Goal: Task Accomplishment & Management: Complete application form

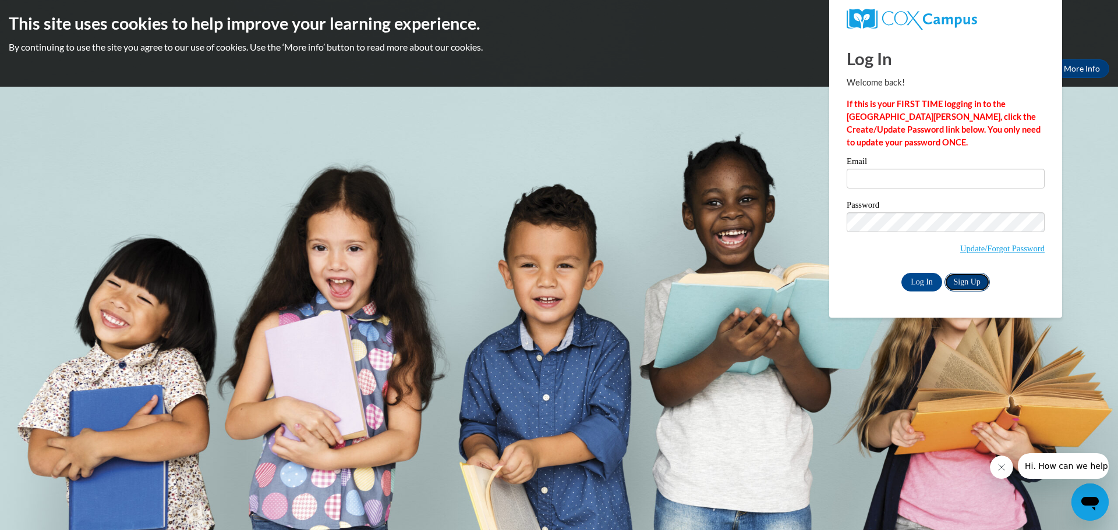
click at [969, 283] on link "Sign Up" at bounding box center [966, 282] width 45 height 19
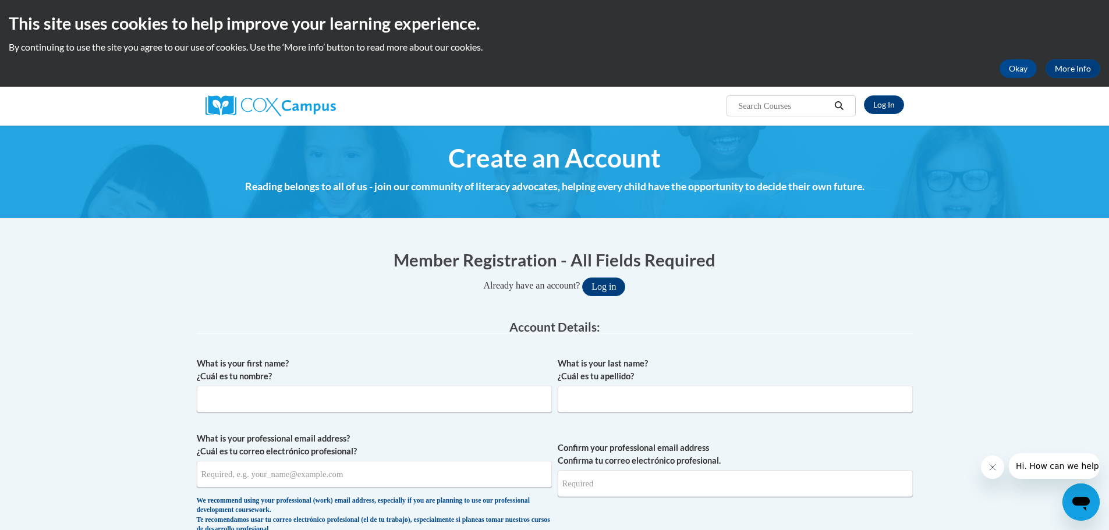
scroll to position [116, 0]
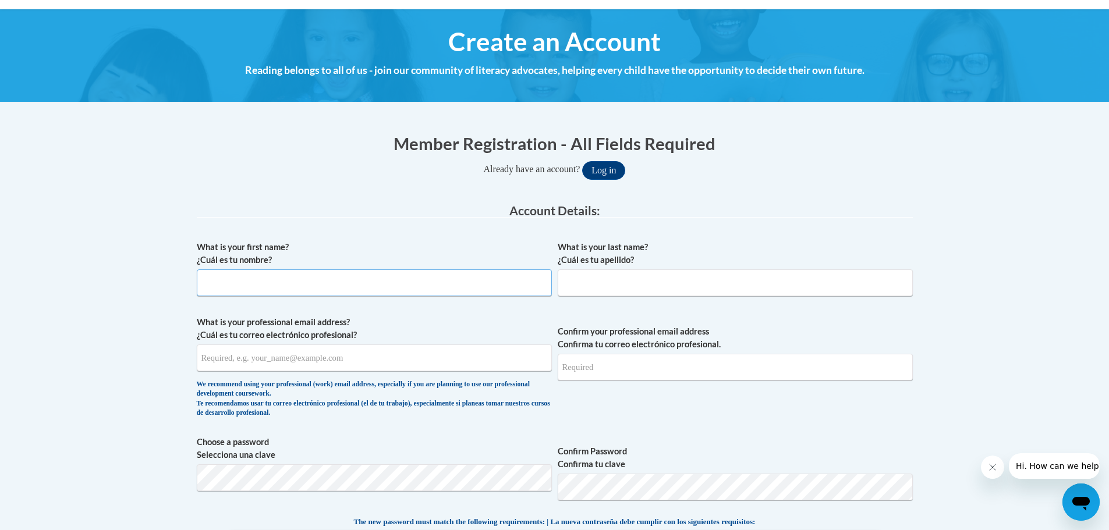
click at [234, 285] on input "What is your first name? ¿Cuál es tu nombre?" at bounding box center [374, 283] width 355 height 27
type input "[PERSON_NAME]"
type input "[EMAIL_ADDRESS][DOMAIN_NAME]"
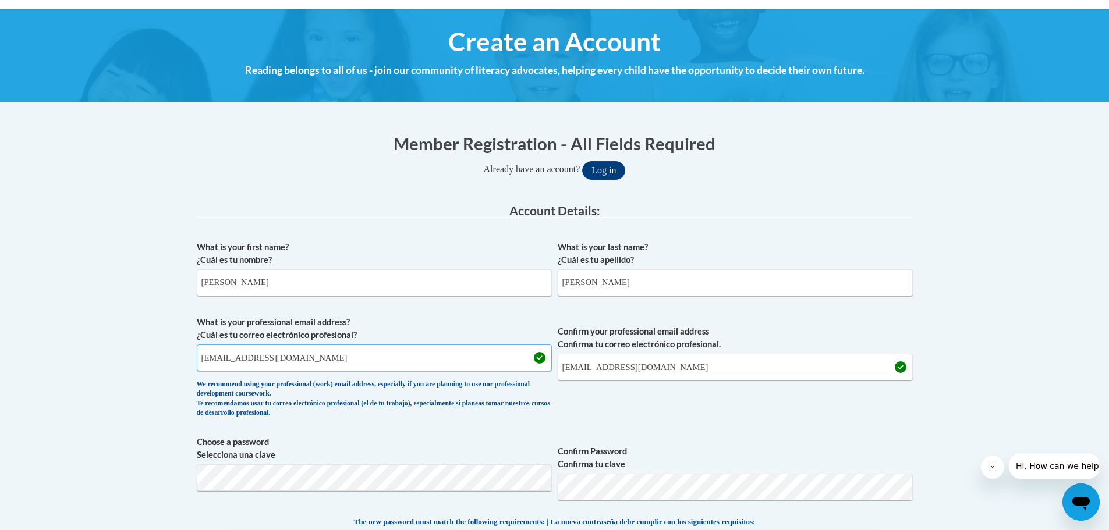
drag, startPoint x: 296, startPoint y: 359, endPoint x: 196, endPoint y: 364, distance: 99.7
click at [197, 364] on input "[EMAIL_ADDRESS][DOMAIN_NAME]" at bounding box center [374, 358] width 355 height 27
type input "[EMAIL_ADDRESS][DOMAIN_NAME]"
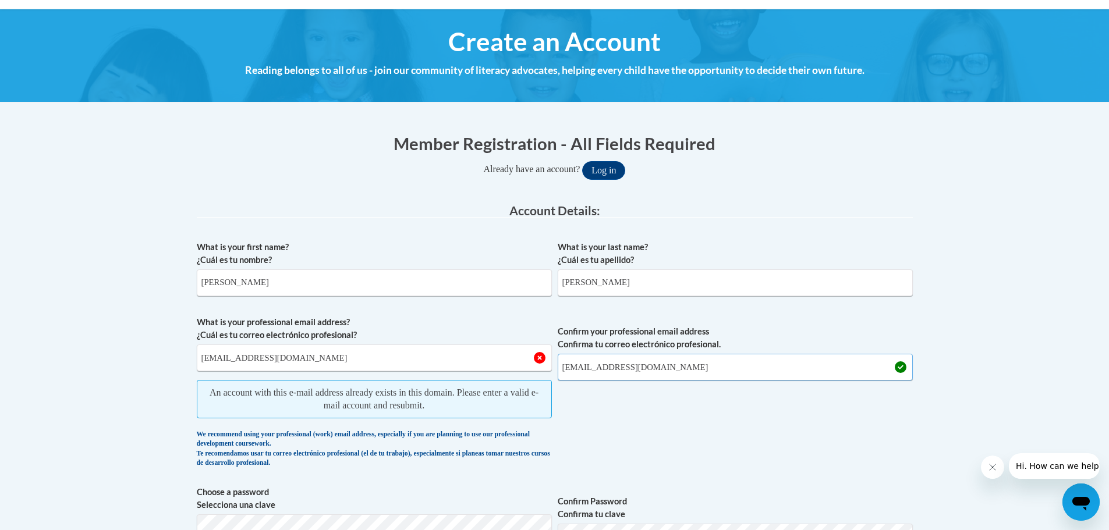
click at [662, 367] on input "[EMAIL_ADDRESS][DOMAIN_NAME]" at bounding box center [735, 367] width 355 height 27
type input "[EMAIL_ADDRESS][DOMAIN_NAME]"
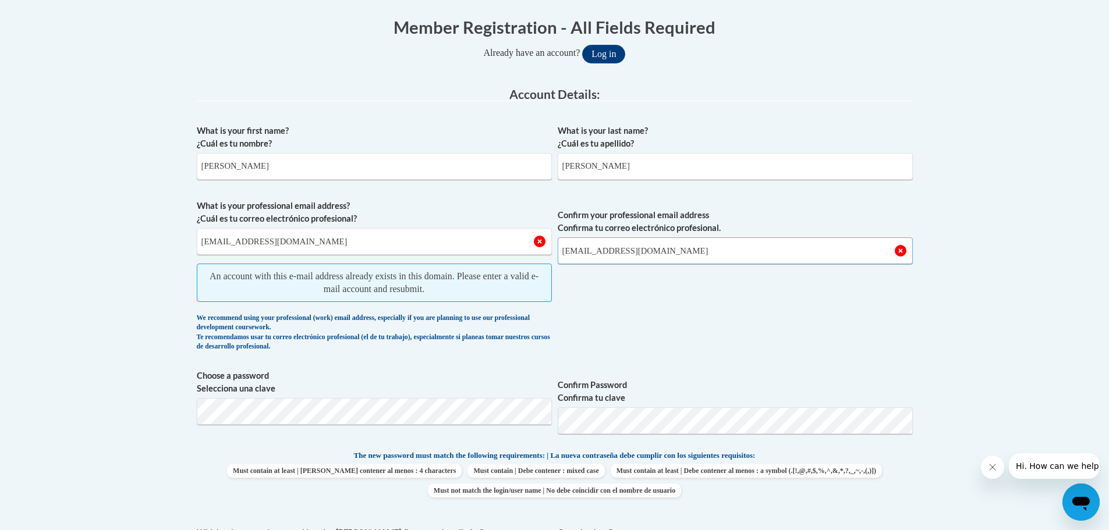
scroll to position [291, 0]
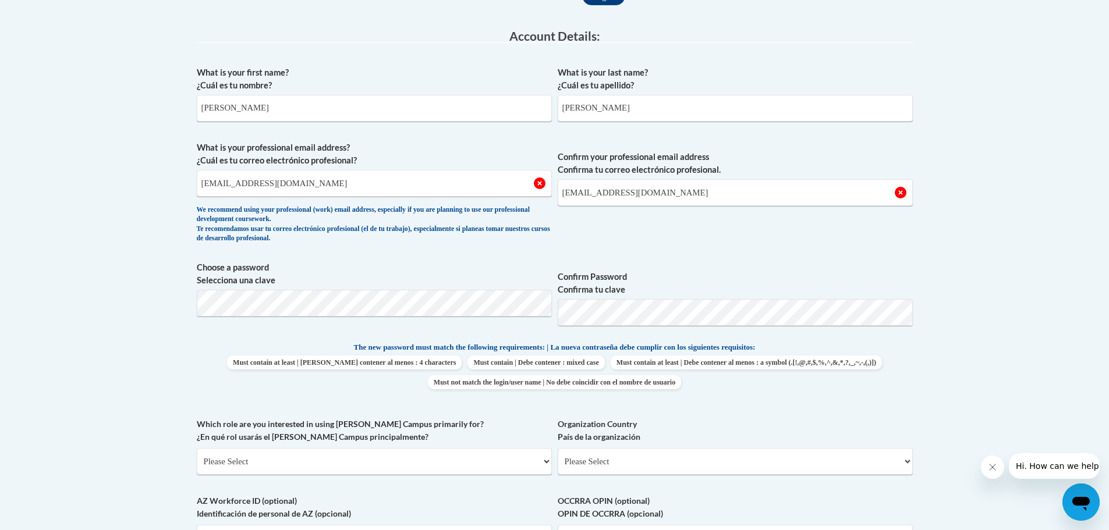
click at [821, 353] on p "The new password must match the following requirements: | La nueva contraseña d…" at bounding box center [555, 348] width 716 height 15
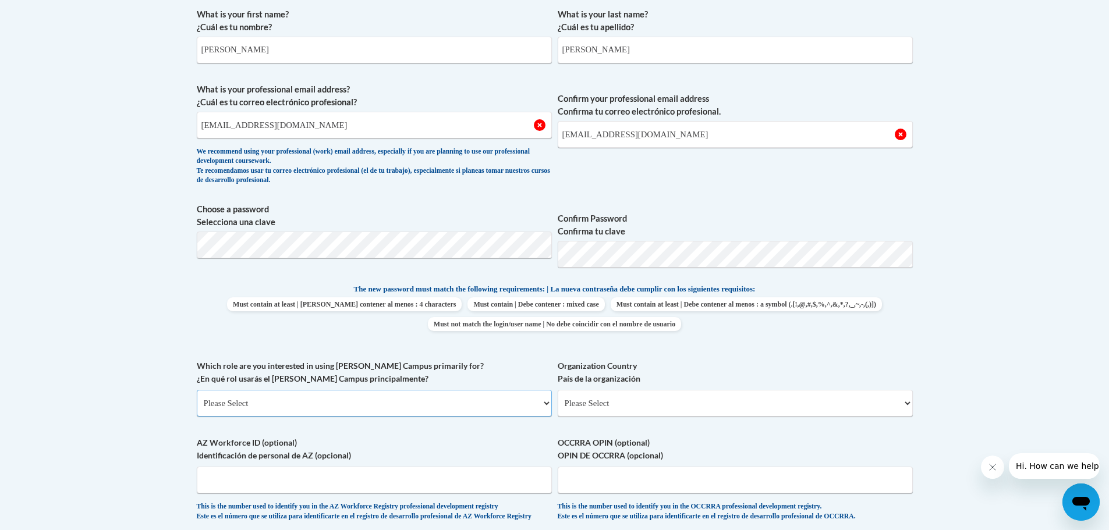
click at [544, 402] on select "Please Select College/University | Colegio/Universidad Community/Nonprofit Part…" at bounding box center [374, 403] width 355 height 27
select select "fbf2d438-af2f-41f8-98f1-81c410e29de3"
click at [197, 390] on select "Please Select College/University | Colegio/Universidad Community/Nonprofit Part…" at bounding box center [374, 403] width 355 height 27
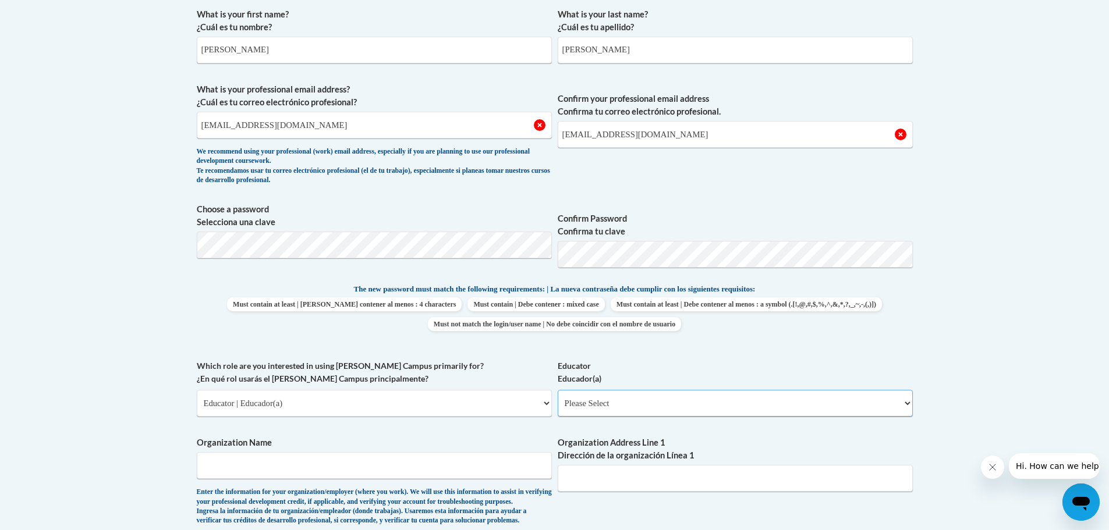
click at [903, 404] on select "Please Select Early Learning/Daycare Teacher/Family Home Care Provider | Maestr…" at bounding box center [735, 403] width 355 height 27
select select "8e40623d-54d0-45cd-9f92-5df65cd3f8cf"
click at [558, 390] on select "Please Select Early Learning/Daycare Teacher/Family Home Care Provider | Maestr…" at bounding box center [735, 403] width 355 height 27
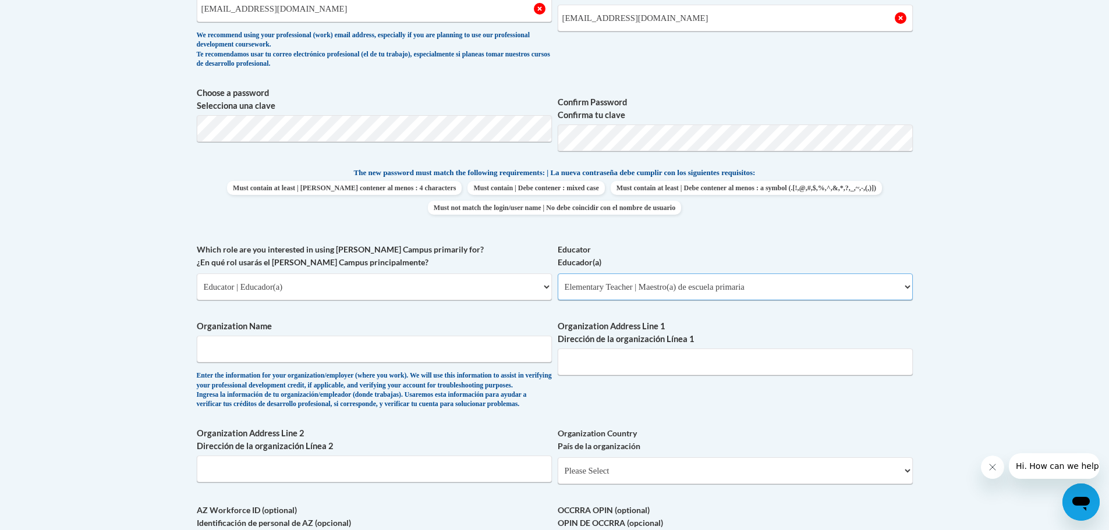
scroll to position [524, 0]
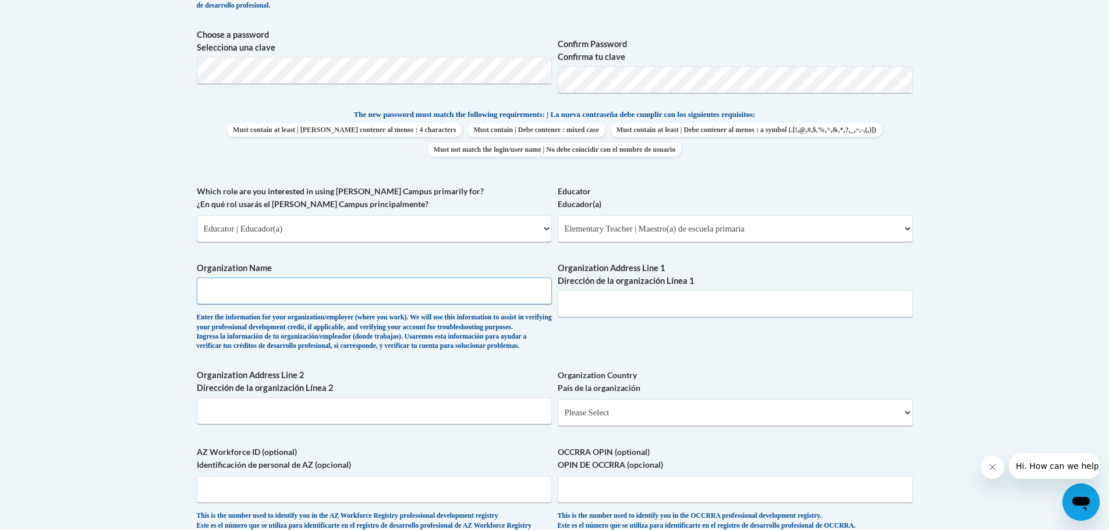
click at [293, 297] on input "Organization Name" at bounding box center [374, 291] width 355 height 27
type input "Malone Intermediate"
type input "N1523 715th St"
drag, startPoint x: 644, startPoint y: 304, endPoint x: 556, endPoint y: 309, distance: 88.6
click at [556, 309] on div "What is your first name? ¿Cuál es tu nombre? Helen What is your last name? ¿Cuá…" at bounding box center [555, 185] width 716 height 715
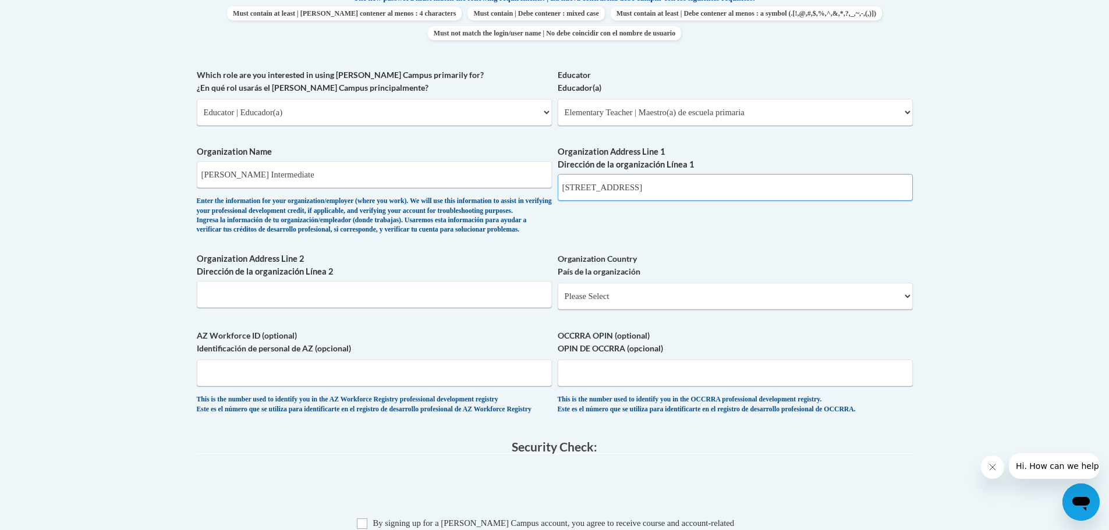
scroll to position [757, 0]
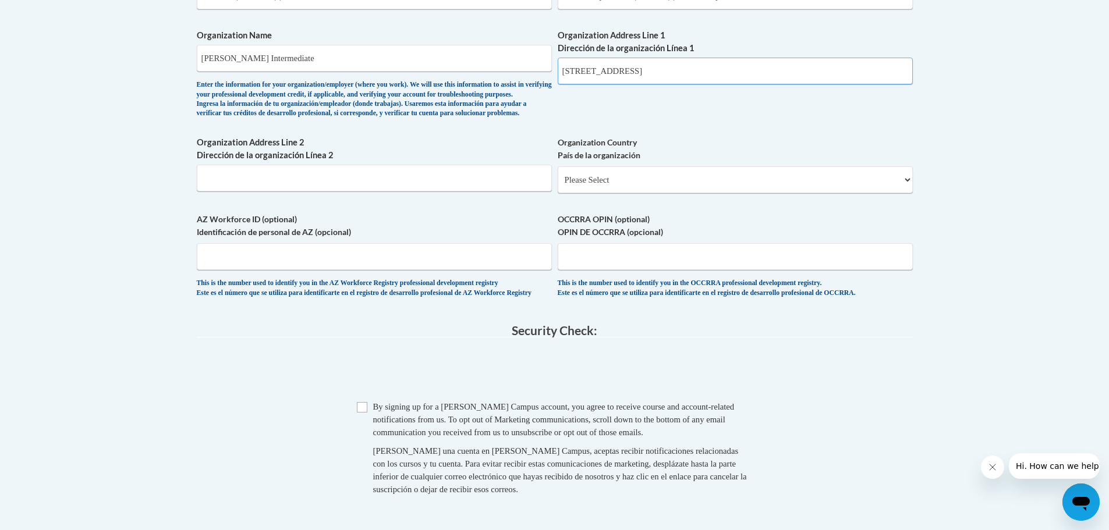
type input "125 Elm St"
click at [364, 413] on input "Checkbox" at bounding box center [362, 407] width 10 height 10
checkbox input "true"
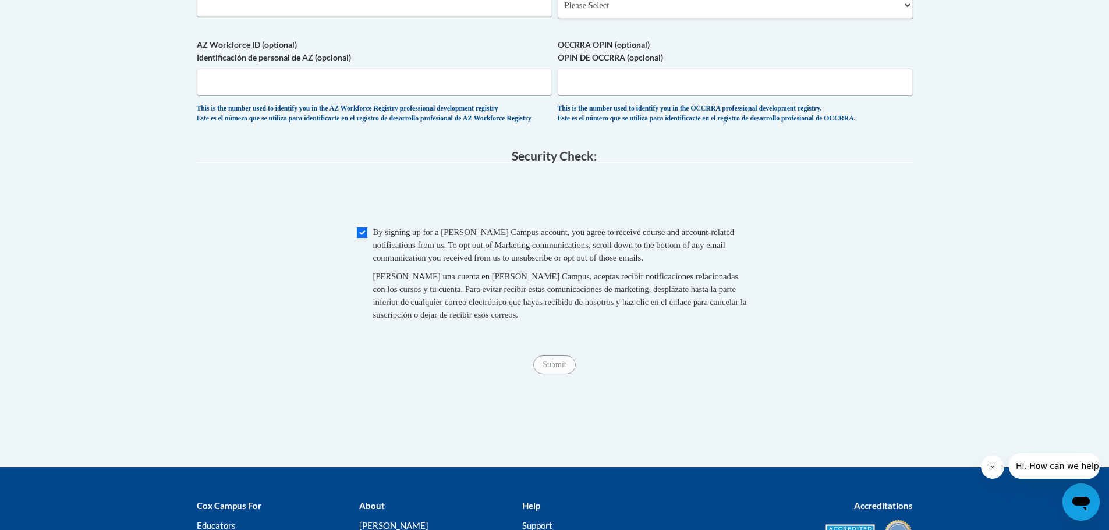
click at [554, 374] on div "Submit Submit" at bounding box center [555, 365] width 716 height 19
click at [549, 368] on span "Submit" at bounding box center [554, 363] width 42 height 9
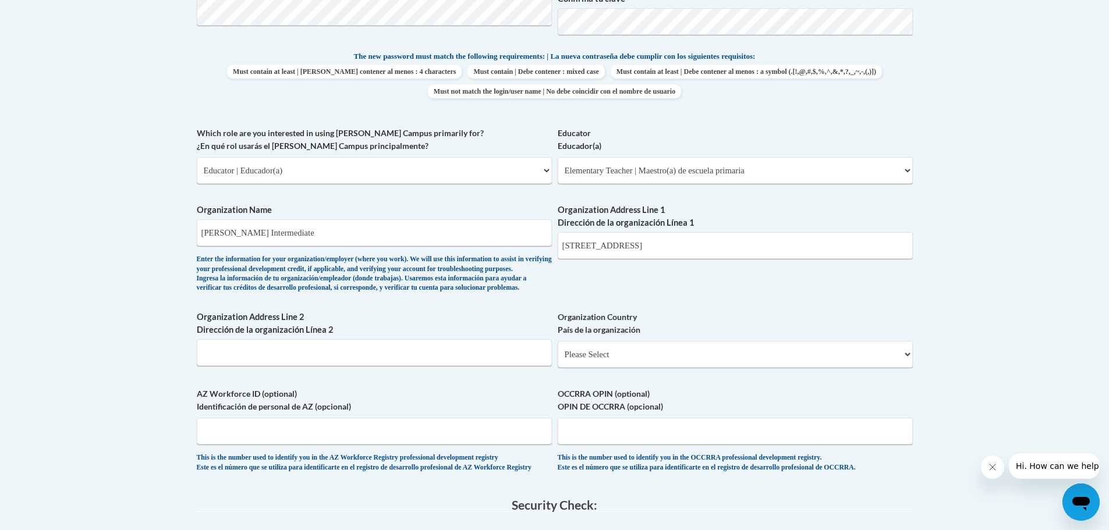
scroll to position [640, 0]
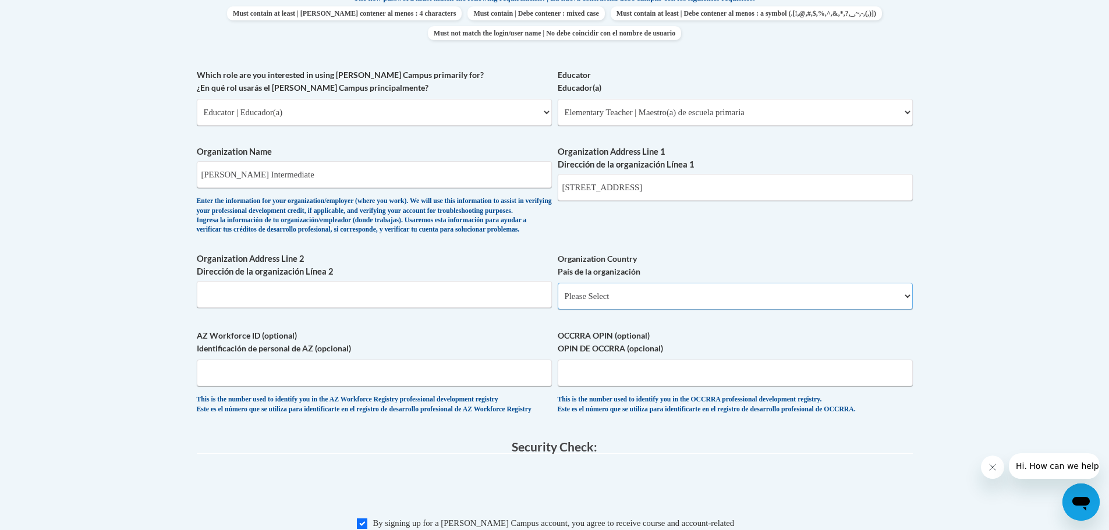
click at [900, 310] on select "Please Select United States | Estados Unidos Outside of the United States | Fue…" at bounding box center [735, 296] width 355 height 27
select select "ad49bcad-a171-4b2e-b99c-48b446064914"
click at [558, 302] on select "Please Select United States | Estados Unidos Outside of the United States | Fue…" at bounding box center [735, 296] width 355 height 27
select select
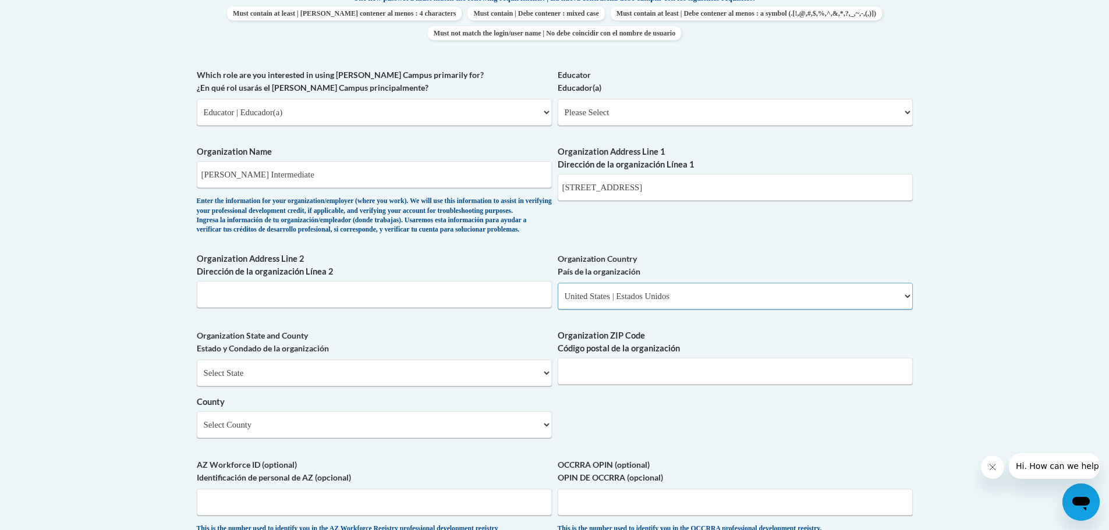
scroll to position [699, 0]
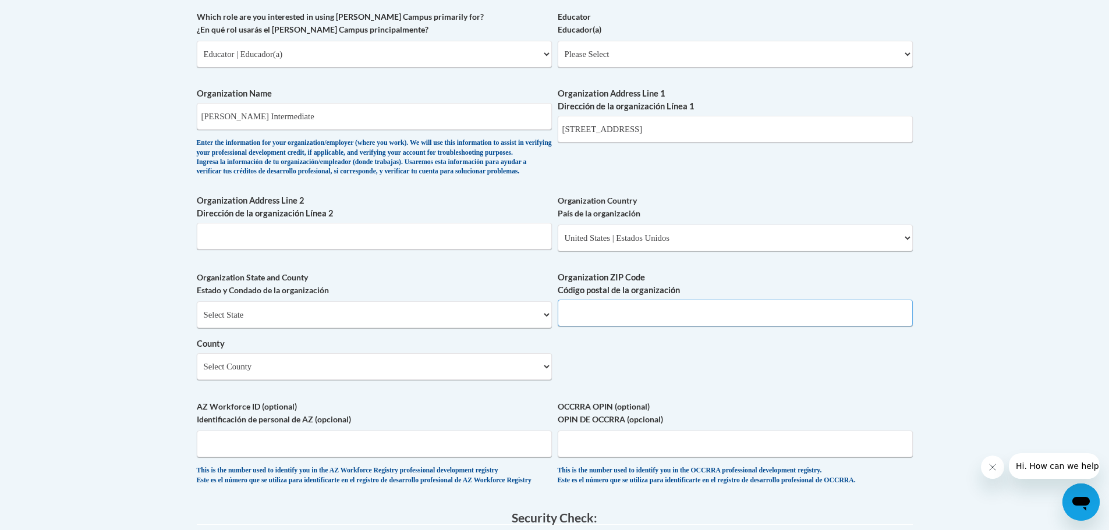
click at [622, 327] on input "Organization ZIP Code Código postal de la organización" at bounding box center [735, 313] width 355 height 27
type input "54021"
click at [469, 380] on select "Select County Adams Ashland Barron Bayfield Brown Buffalo Burnett Calumet Chipp…" at bounding box center [374, 366] width 355 height 27
select select "Pierce"
click at [197, 373] on select "Select County Adams Ashland Barron Bayfield Brown Buffalo Burnett Calumet Chipp…" at bounding box center [374, 366] width 355 height 27
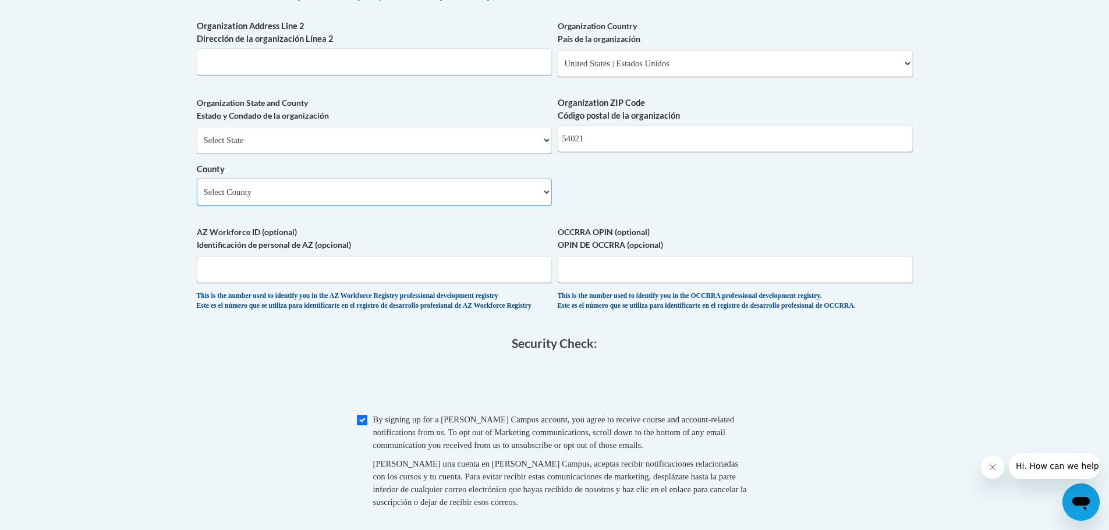
scroll to position [1048, 0]
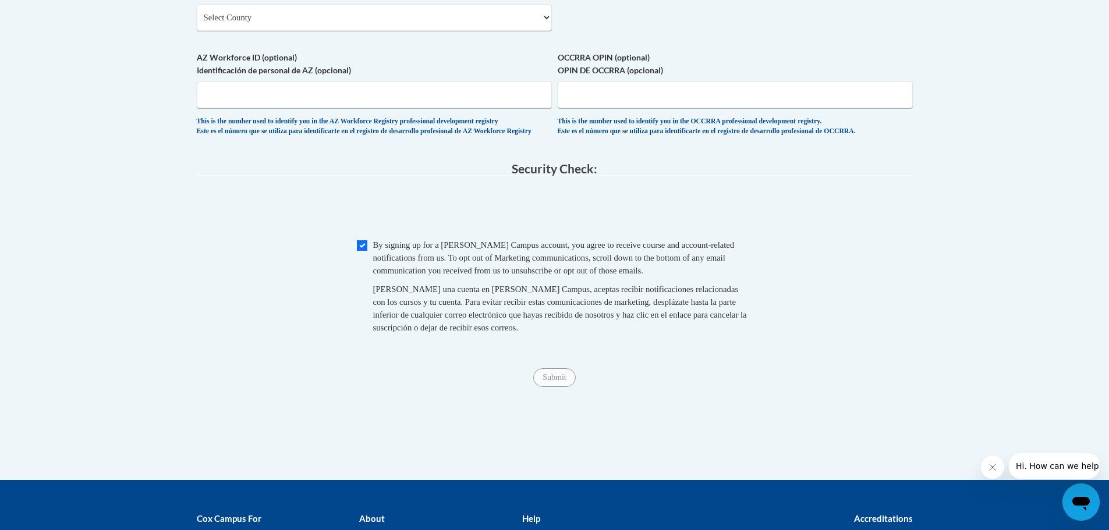
click at [563, 381] on span "Submit" at bounding box center [554, 376] width 42 height 9
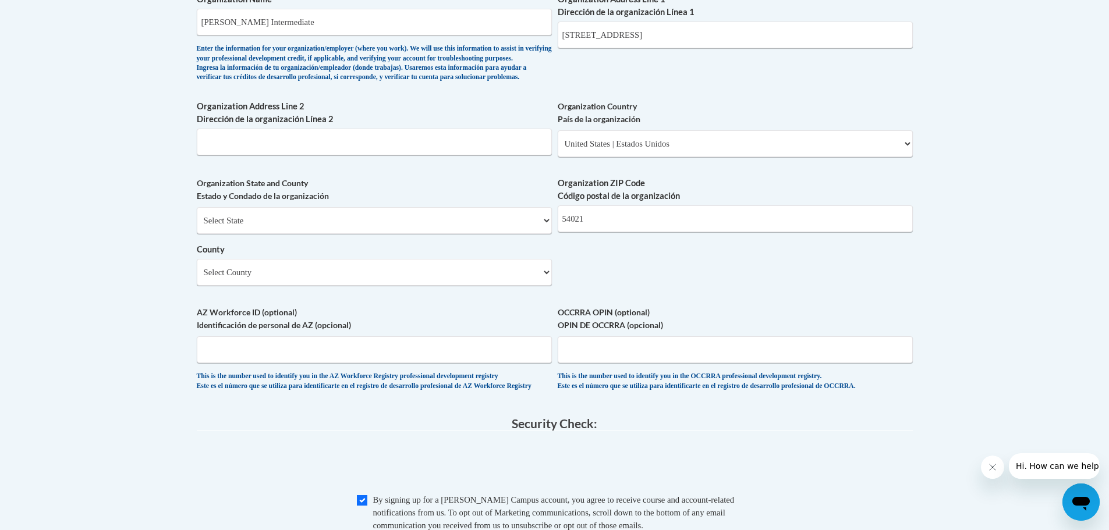
scroll to position [735, 0]
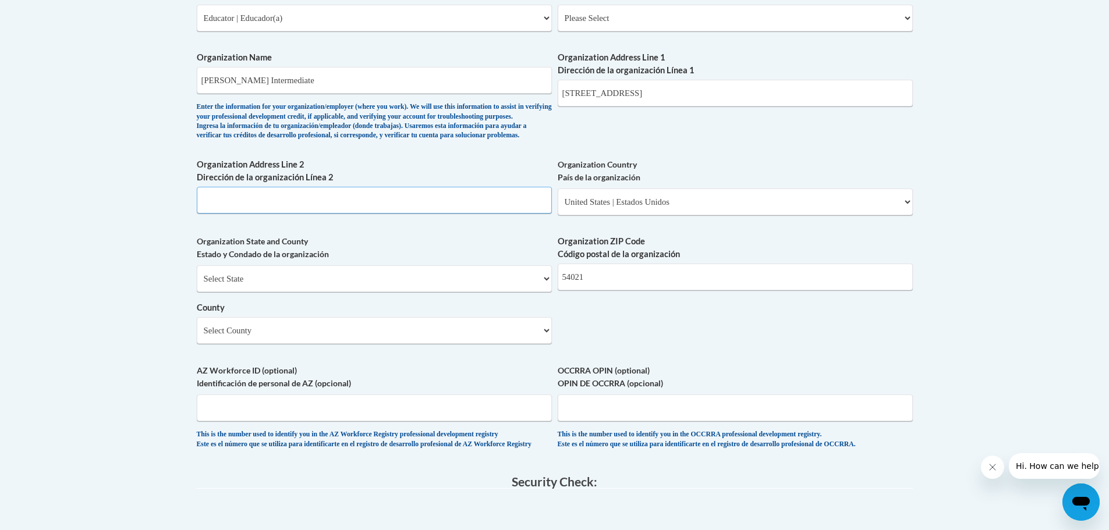
click at [226, 214] on input "Organization Address Line 2 Dirección de la organización Línea 2" at bounding box center [374, 200] width 355 height 27
type input "1220 St Croix St"
click at [813, 184] on label "Organization Country País de la organización" at bounding box center [735, 171] width 355 height 26
click at [813, 197] on select "Please Select United States | Estados Unidos Outside of the United States | Fue…" at bounding box center [735, 202] width 355 height 27
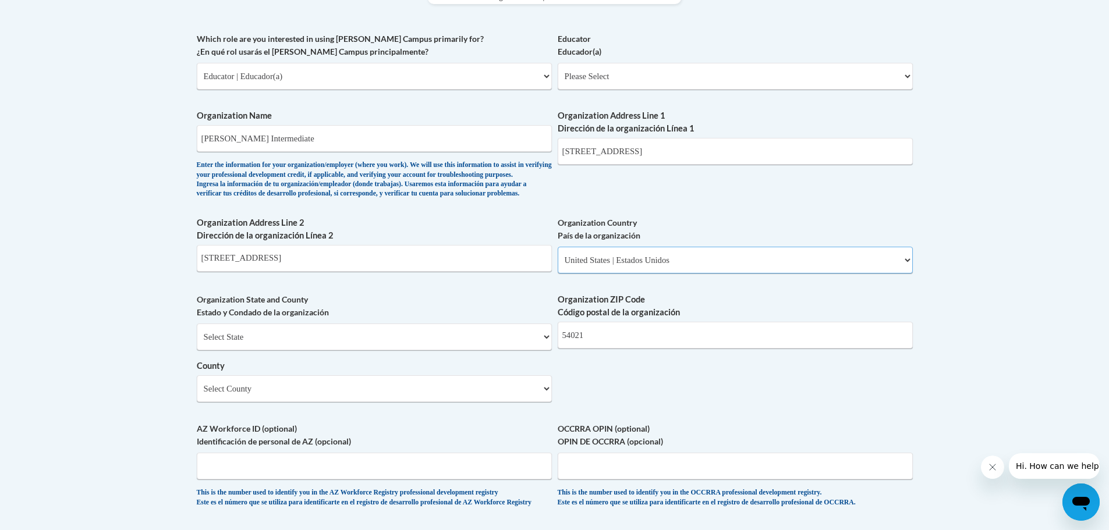
scroll to position [560, 0]
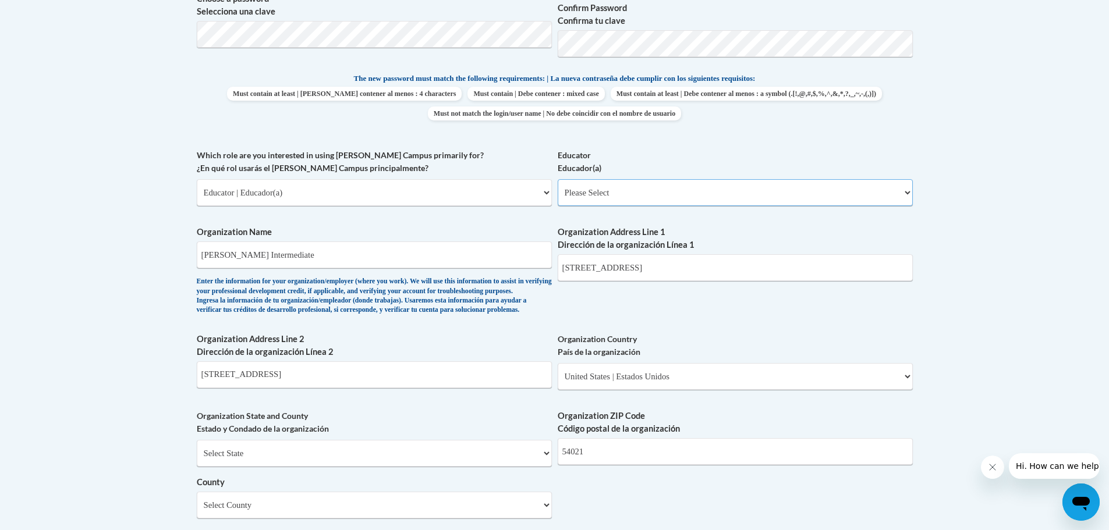
click at [813, 197] on select "Please Select Early Learning/Daycare Teacher/Family Home Care Provider | Maestr…" at bounding box center [735, 192] width 355 height 27
select select "8e40623d-54d0-45cd-9f92-5df65cd3f8cf"
click at [558, 179] on select "Please Select Early Learning/Daycare Teacher/Family Home Care Provider | Maestr…" at bounding box center [735, 192] width 355 height 27
select select "null"
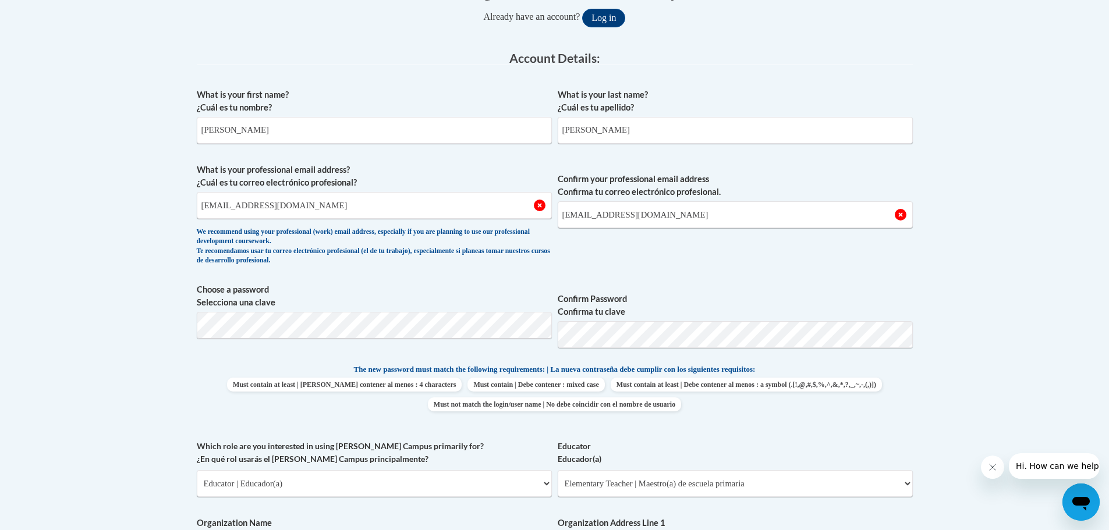
scroll to position [1026, 0]
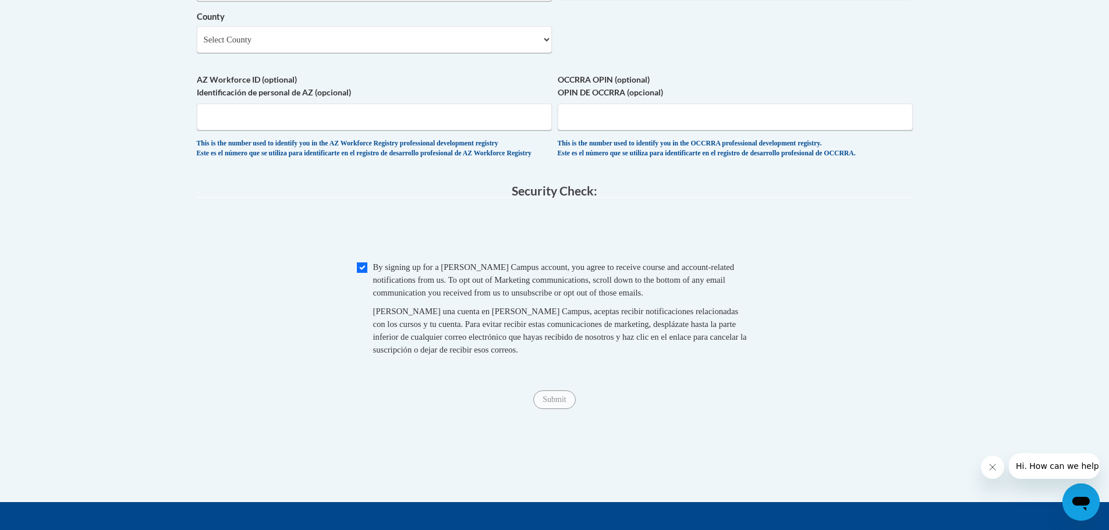
click at [548, 409] on div "Submit Submit" at bounding box center [555, 400] width 716 height 19
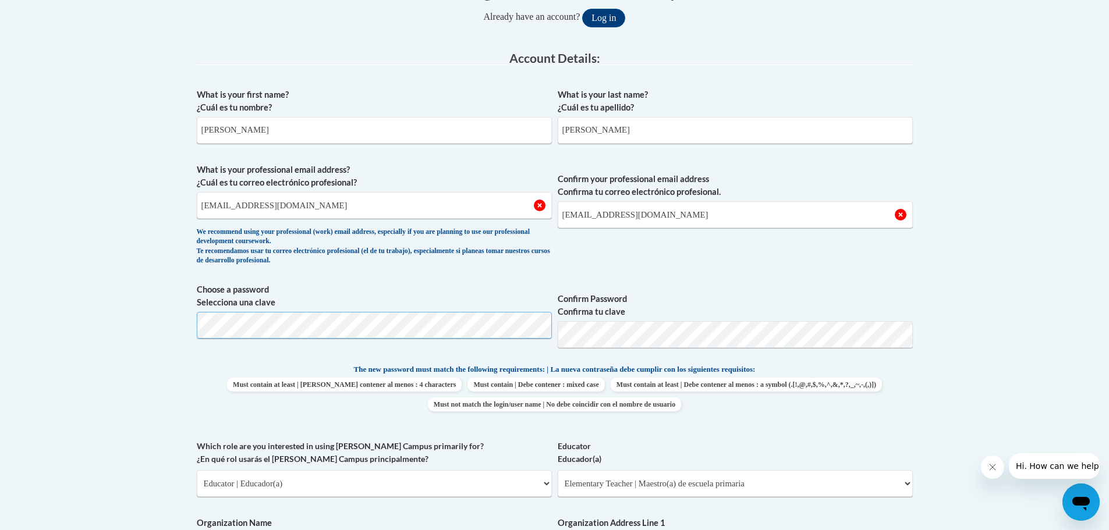
scroll to position [444, 0]
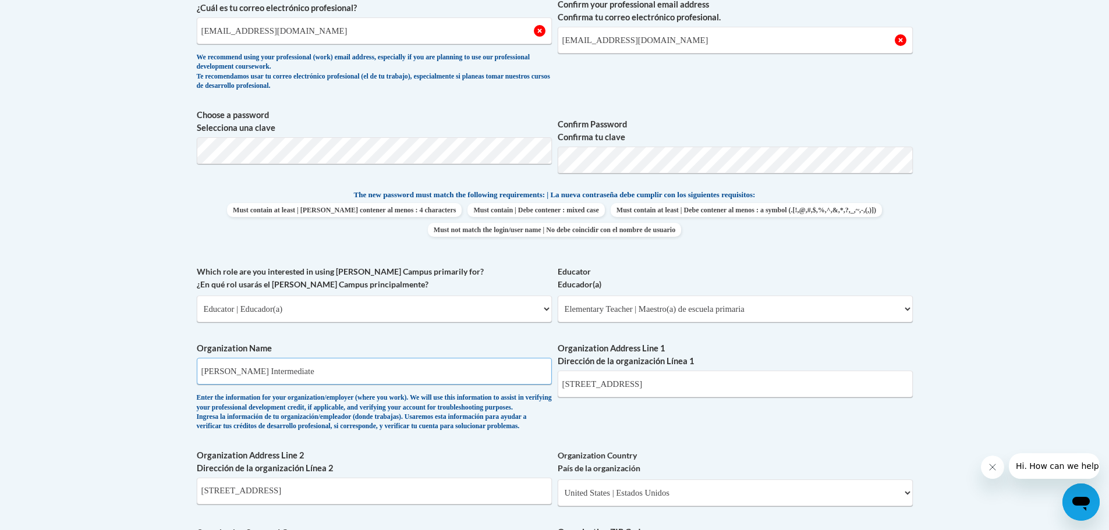
click at [353, 376] on input "Malone Intermediate" at bounding box center [374, 371] width 355 height 27
drag, startPoint x: 300, startPoint y: 366, endPoint x: 201, endPoint y: 375, distance: 99.4
click at [201, 375] on input "Malone Intermediate" at bounding box center [374, 371] width 355 height 27
type input "Prescott School District"
click at [148, 457] on body "This site uses cookies to help improve your learning experience. By continuing …" at bounding box center [554, 423] width 1109 height 1734
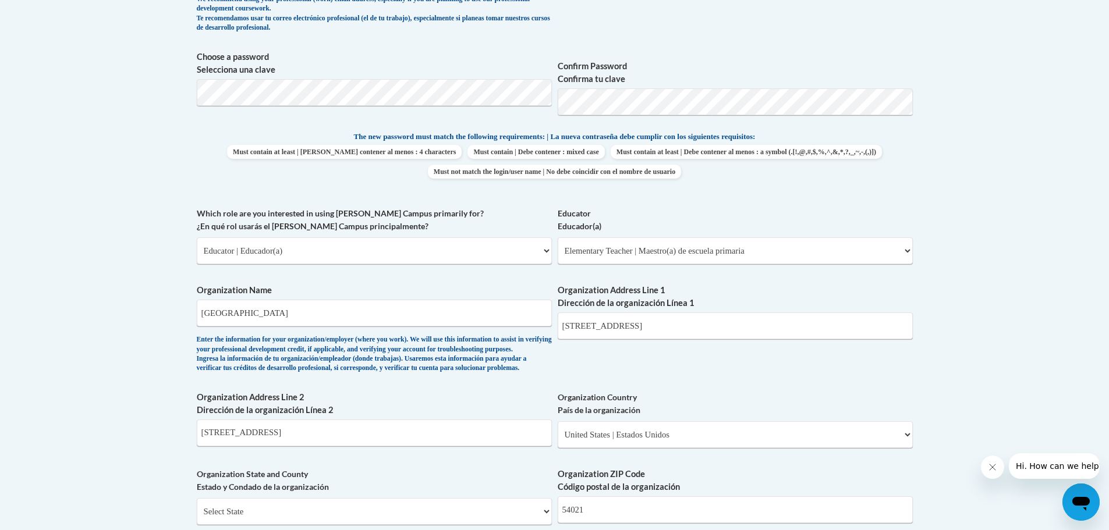
scroll to position [1084, 0]
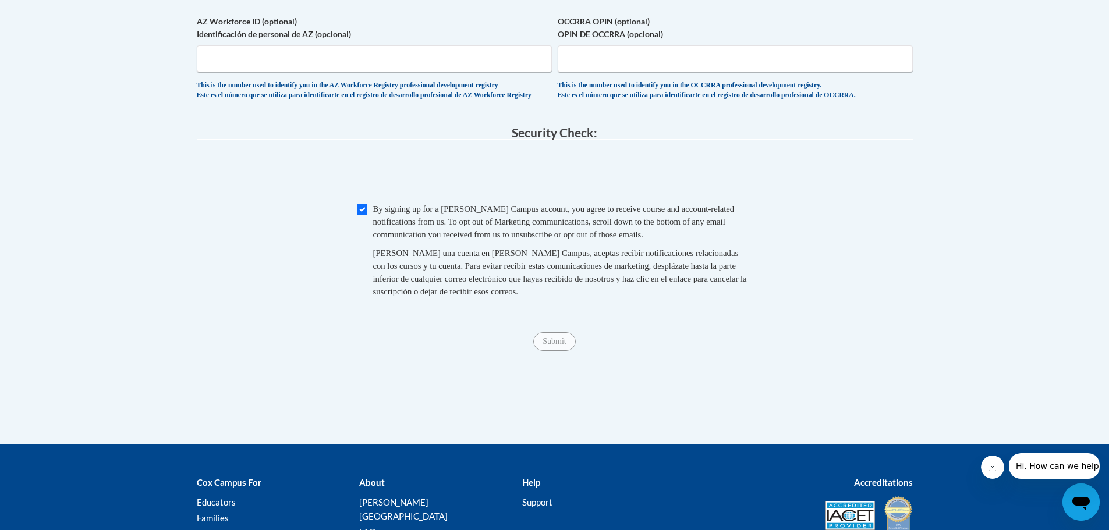
click at [544, 345] on span "Submit" at bounding box center [554, 340] width 42 height 9
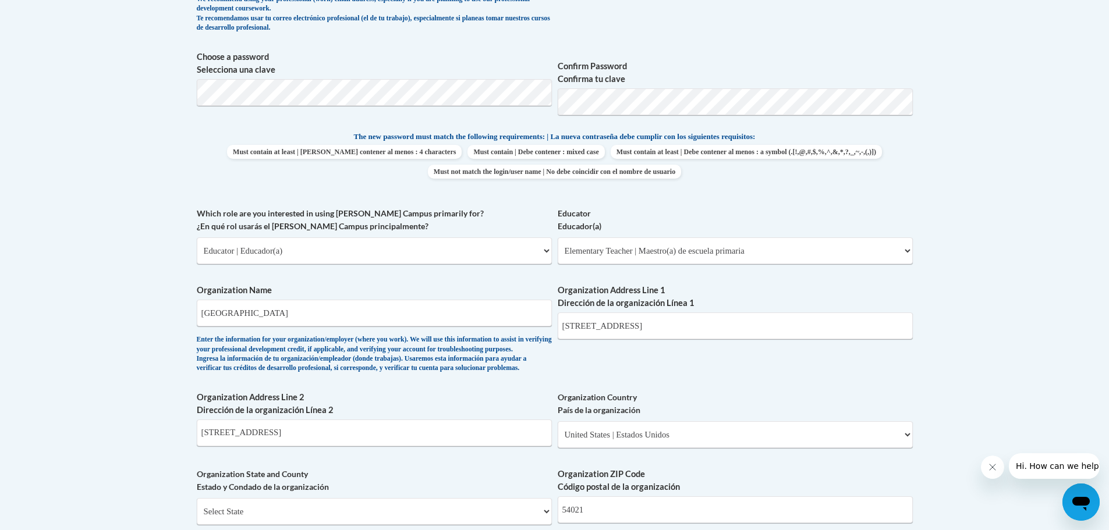
scroll to position [560, 0]
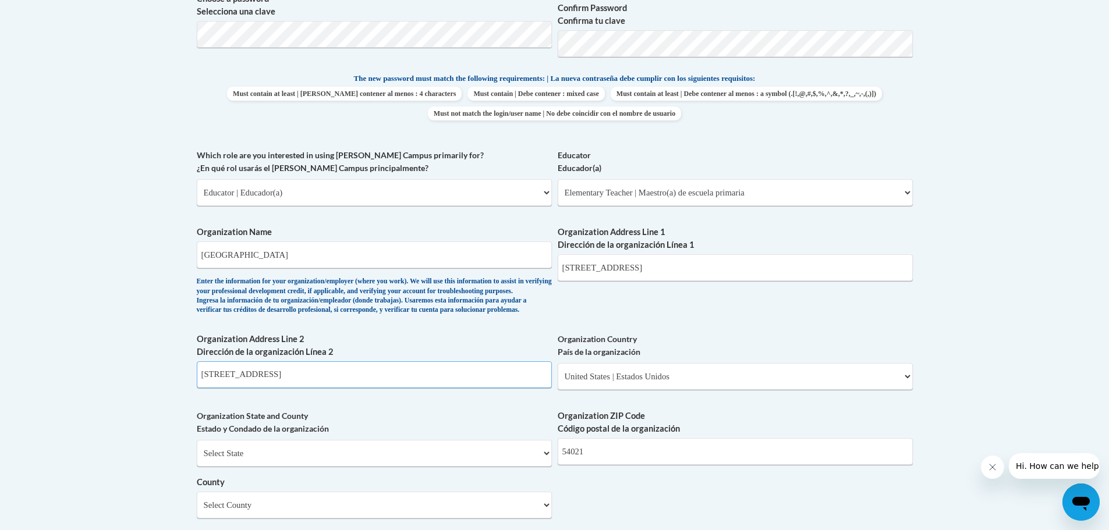
click at [285, 388] on input "1220 St Croix St" at bounding box center [374, 374] width 355 height 27
type input "1"
click at [543, 467] on select "Select State Alabama Alaska Arizona Arkansas California Colorado Connecticut De…" at bounding box center [374, 453] width 355 height 27
select select "Wisconsin"
click at [197, 459] on select "Select State Alabama Alaska Arizona Arkansas California Colorado Connecticut De…" at bounding box center [374, 453] width 355 height 27
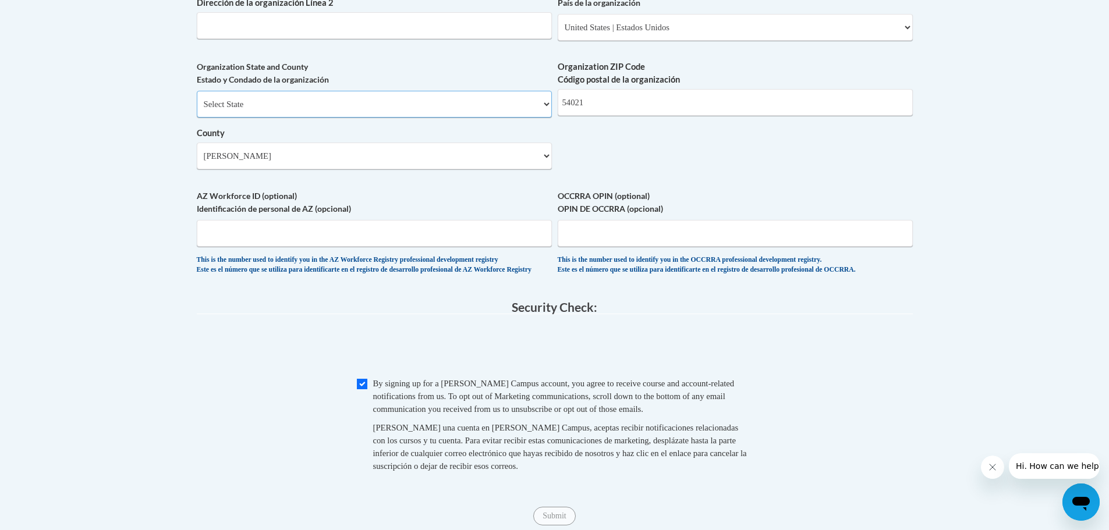
scroll to position [1084, 0]
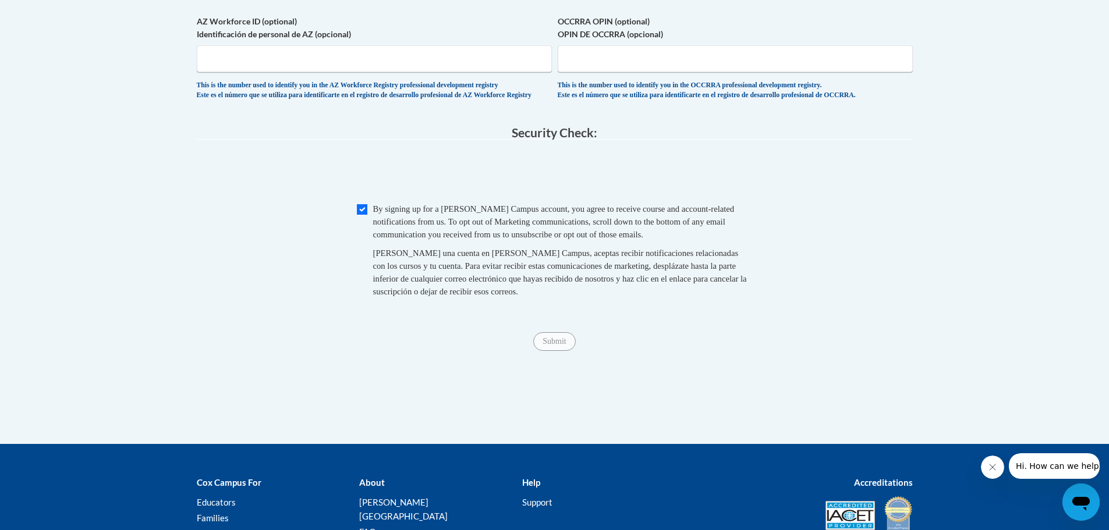
click at [561, 351] on div "Submit Submit" at bounding box center [555, 341] width 716 height 19
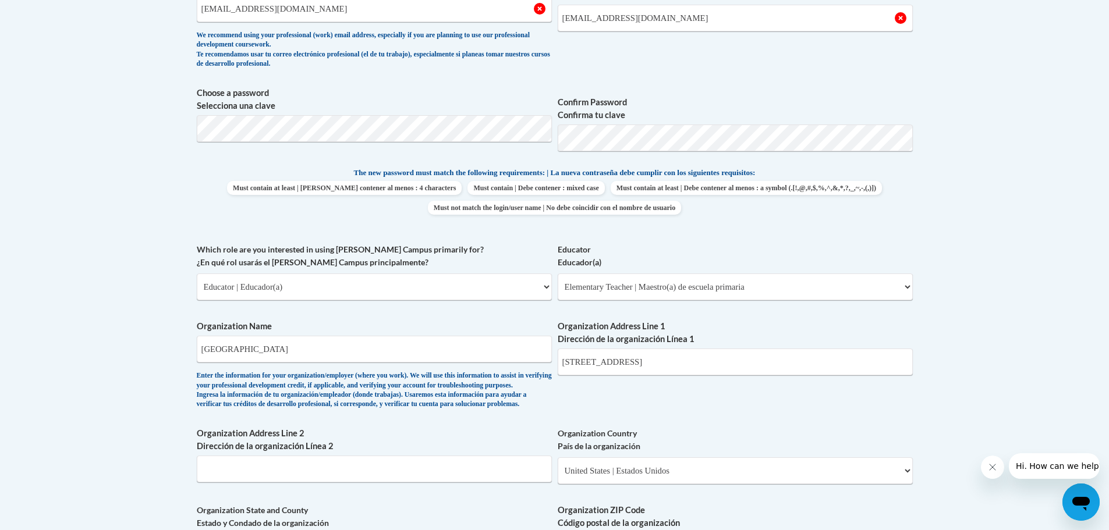
scroll to position [524, 0]
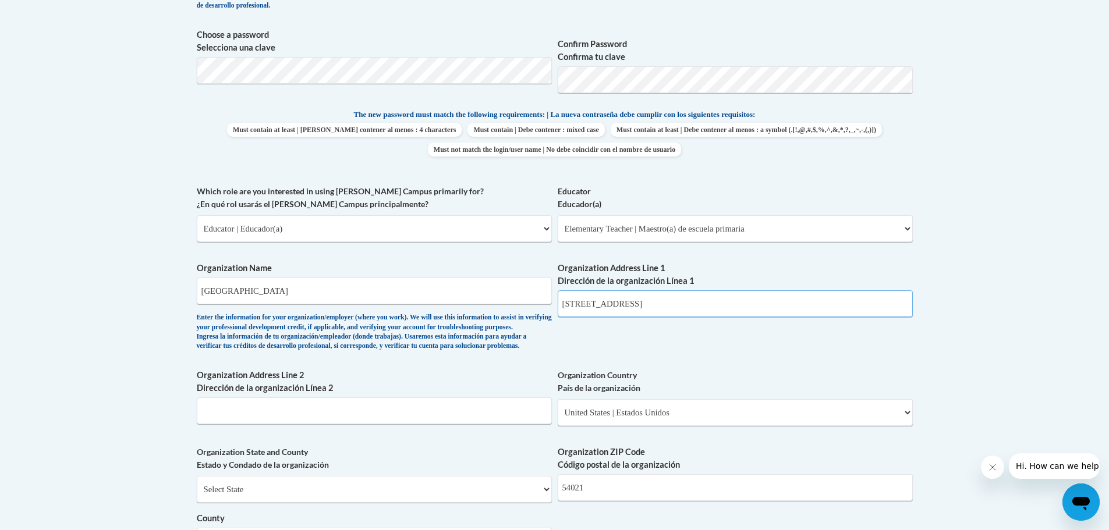
drag, startPoint x: 612, startPoint y: 304, endPoint x: 557, endPoint y: 310, distance: 55.6
click at [558, 310] on input "125 Elm St" at bounding box center [735, 303] width 355 height 27
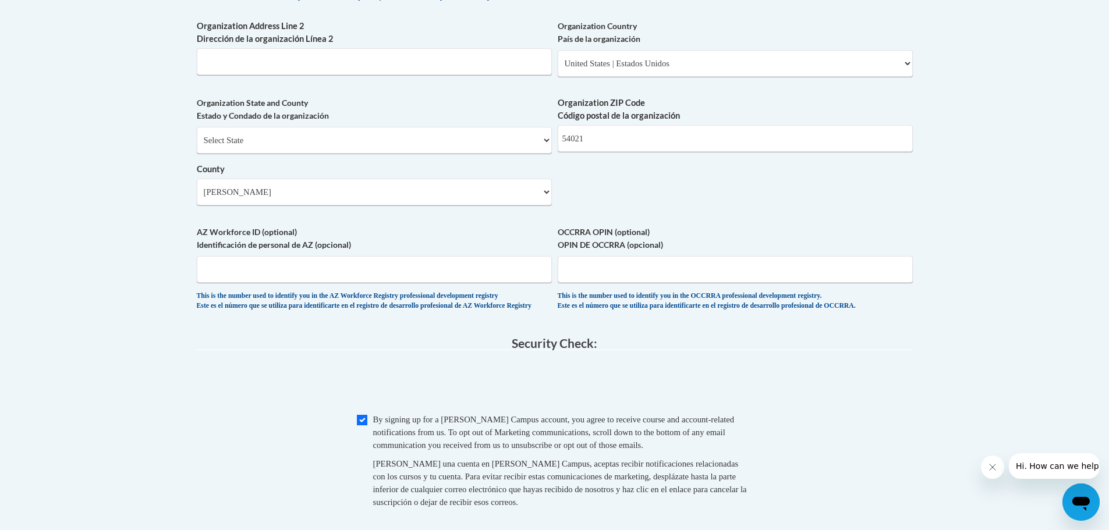
scroll to position [990, 0]
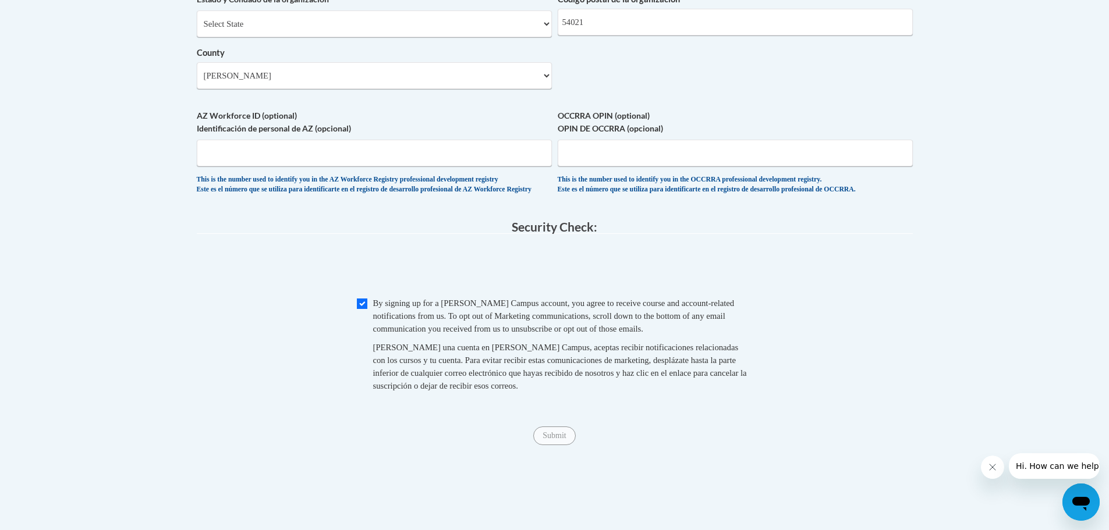
type input "1220 St. Croix St Prescott, WI"
click at [556, 439] on span "Submit" at bounding box center [554, 434] width 42 height 9
click at [551, 445] on div "Submit Submit" at bounding box center [555, 436] width 716 height 19
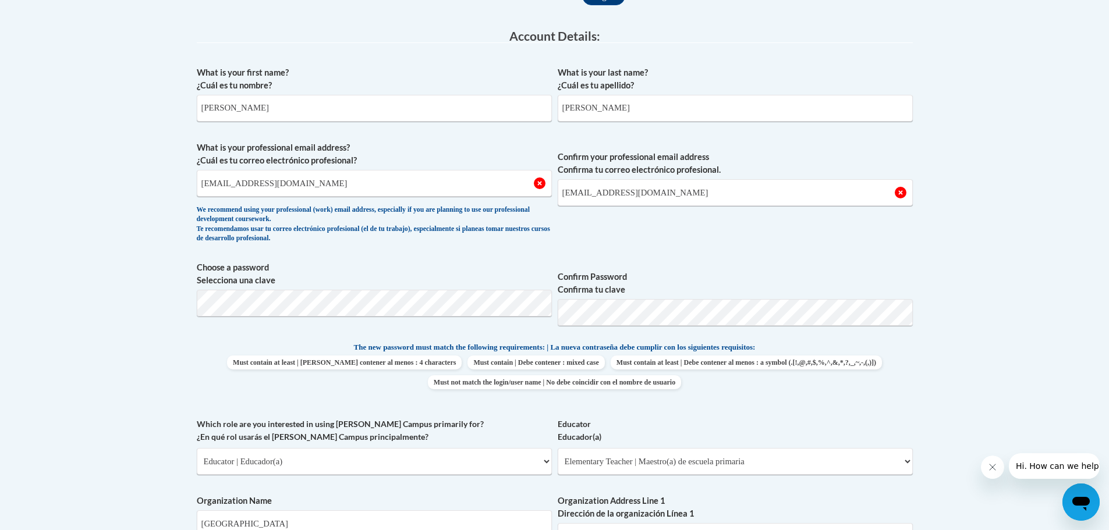
scroll to position [0, 0]
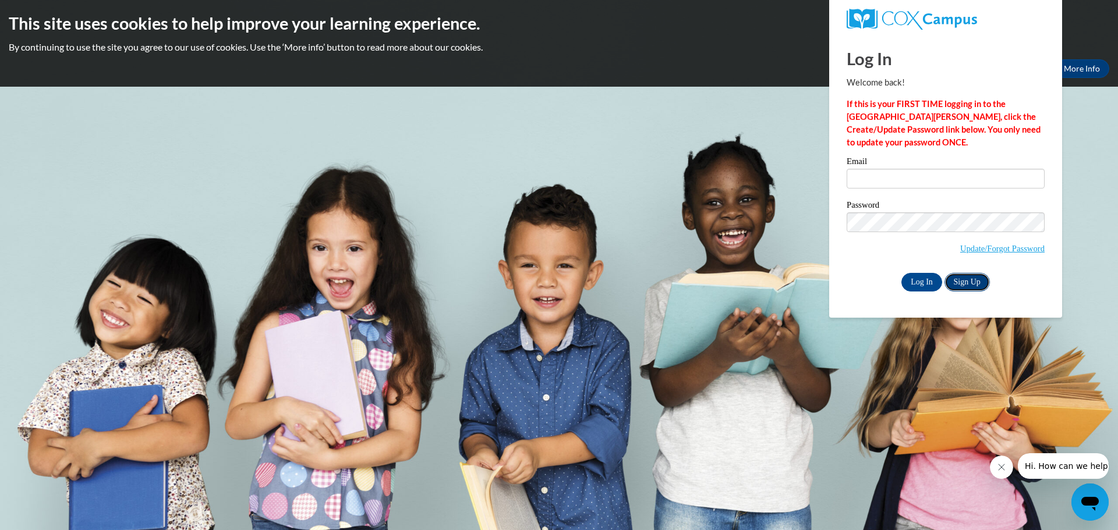
click at [978, 283] on link "Sign Up" at bounding box center [966, 282] width 45 height 19
click at [1096, 168] on body "This site uses cookies to help improve your learning experience. By continuing …" at bounding box center [559, 265] width 1118 height 530
click at [428, 116] on body "This site uses cookies to help improve your learning experience. By continuing …" at bounding box center [559, 265] width 1118 height 530
click at [633, 369] on body "This site uses cookies to help improve your learning experience. By continuing …" at bounding box center [559, 265] width 1118 height 530
click at [998, 472] on button "Close message from company" at bounding box center [1000, 467] width 23 height 23
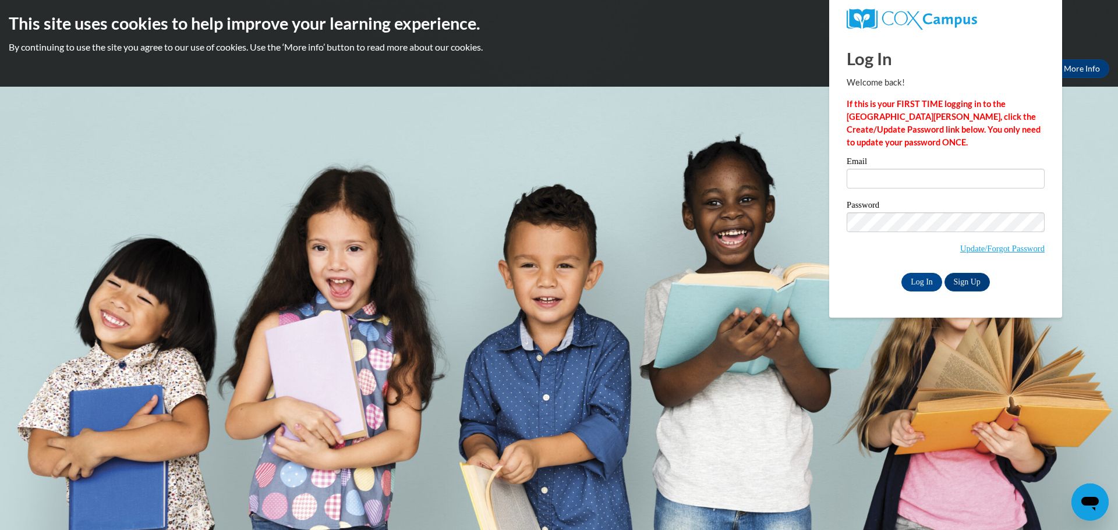
click at [1089, 504] on icon "Open messaging window" at bounding box center [1089, 504] width 17 height 14
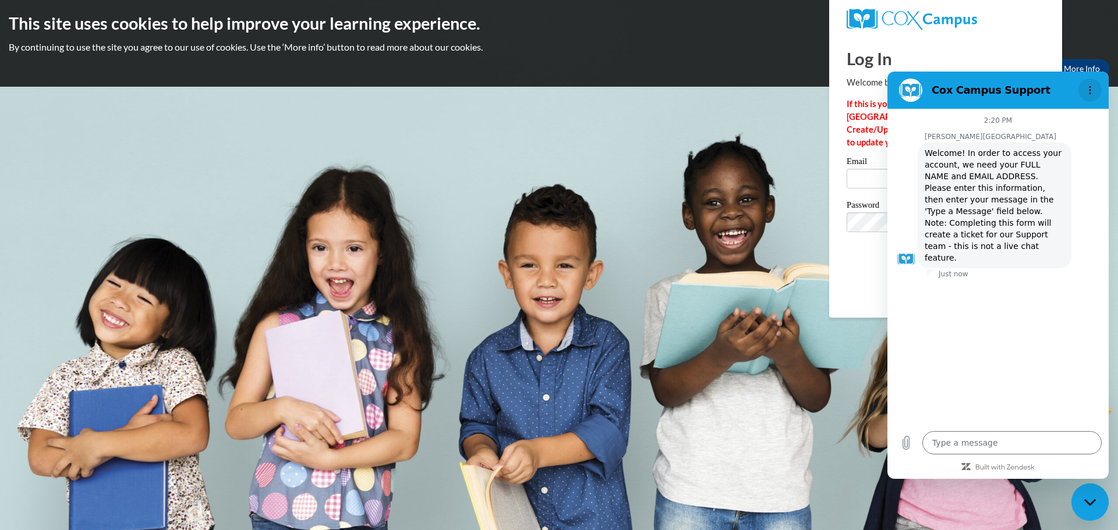
click at [1090, 90] on circle "Options menu" at bounding box center [1090, 91] width 2 height 2
type textarea "x"
click at [1084, 87] on button "Options menu" at bounding box center [1089, 90] width 23 height 23
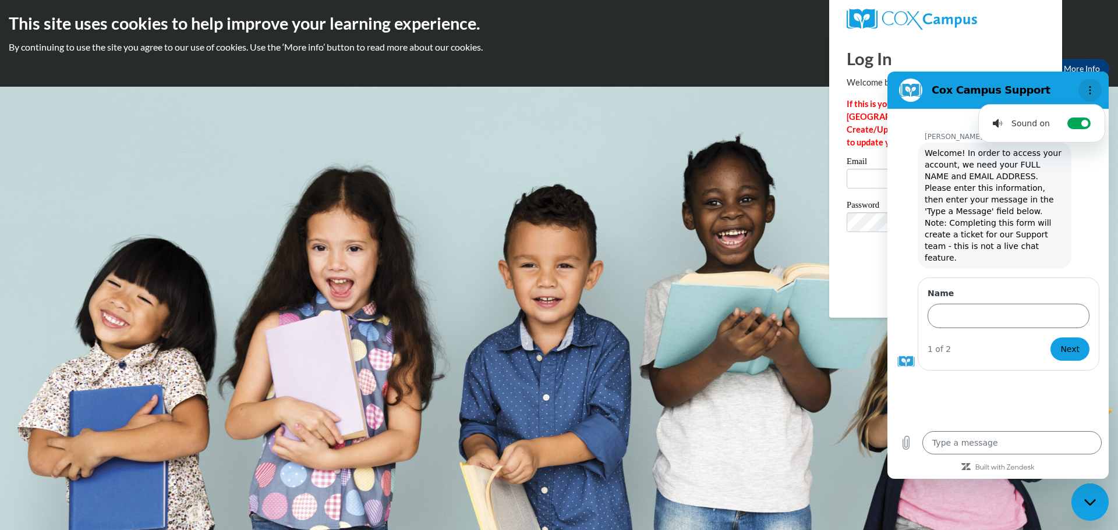
click at [1079, 91] on button "Options menu" at bounding box center [1089, 90] width 23 height 23
drag, startPoint x: 1091, startPoint y: 88, endPoint x: 1090, endPoint y: 98, distance: 9.9
click at [1092, 88] on icon "Options menu" at bounding box center [1089, 90] width 9 height 9
click at [1088, 86] on icon "Options menu" at bounding box center [1089, 90] width 9 height 9
click at [917, 86] on figure at bounding box center [910, 90] width 23 height 23
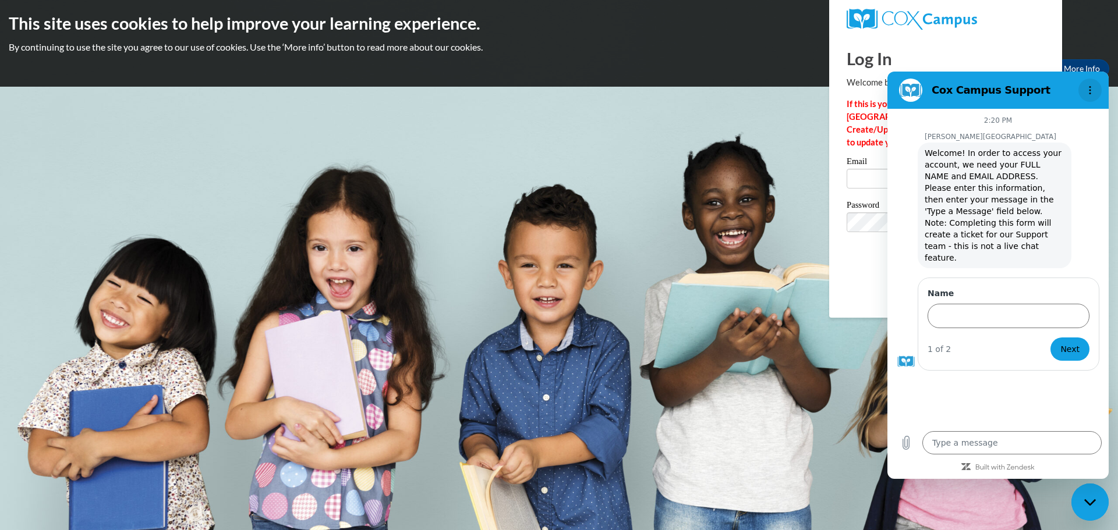
click at [1086, 81] on button "Options menu" at bounding box center [1089, 90] width 23 height 23
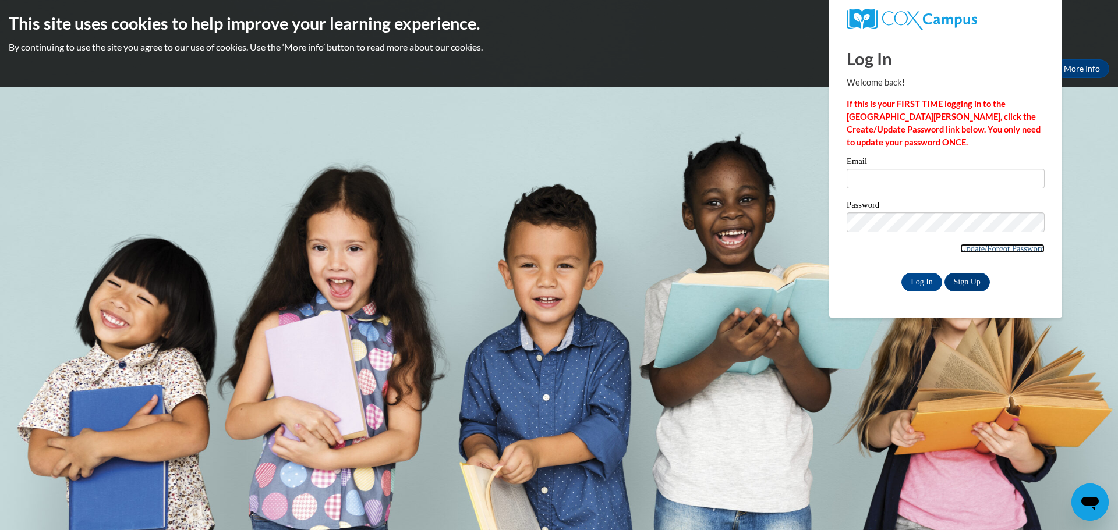
click at [1004, 248] on link "Update/Forgot Password" at bounding box center [1002, 248] width 84 height 9
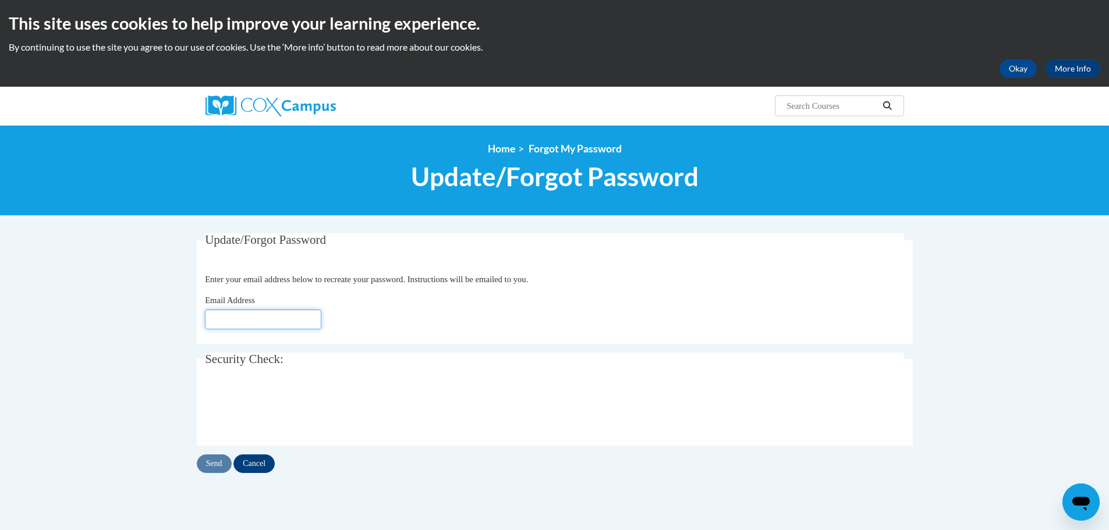
click at [266, 320] on input "Email Address" at bounding box center [263, 320] width 116 height 20
type input "[EMAIL_ADDRESS][DOMAIN_NAME]"
click at [211, 466] on input "Send" at bounding box center [214, 464] width 35 height 19
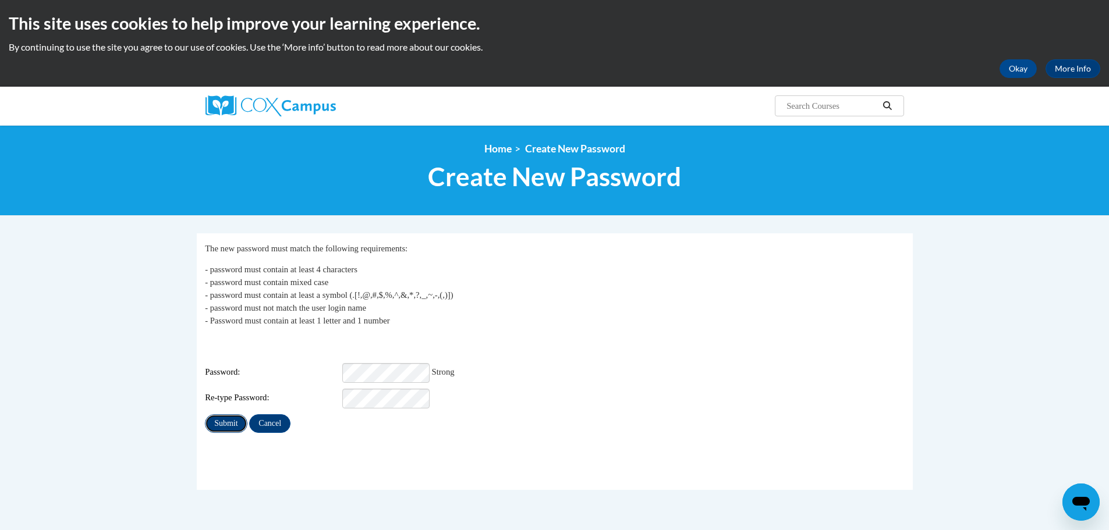
click at [219, 417] on input "Submit" at bounding box center [226, 423] width 42 height 19
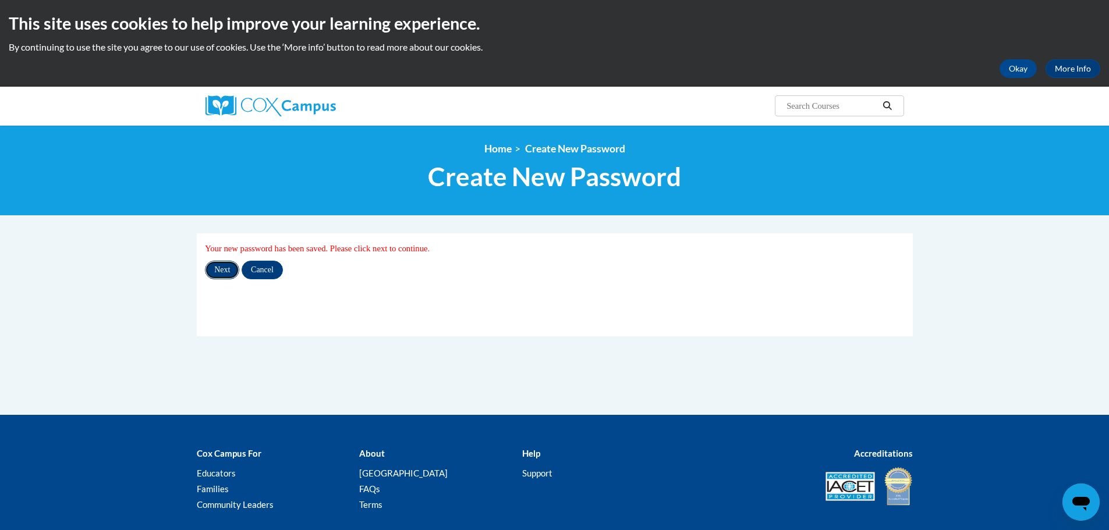
click at [217, 272] on input "Next" at bounding box center [222, 270] width 34 height 19
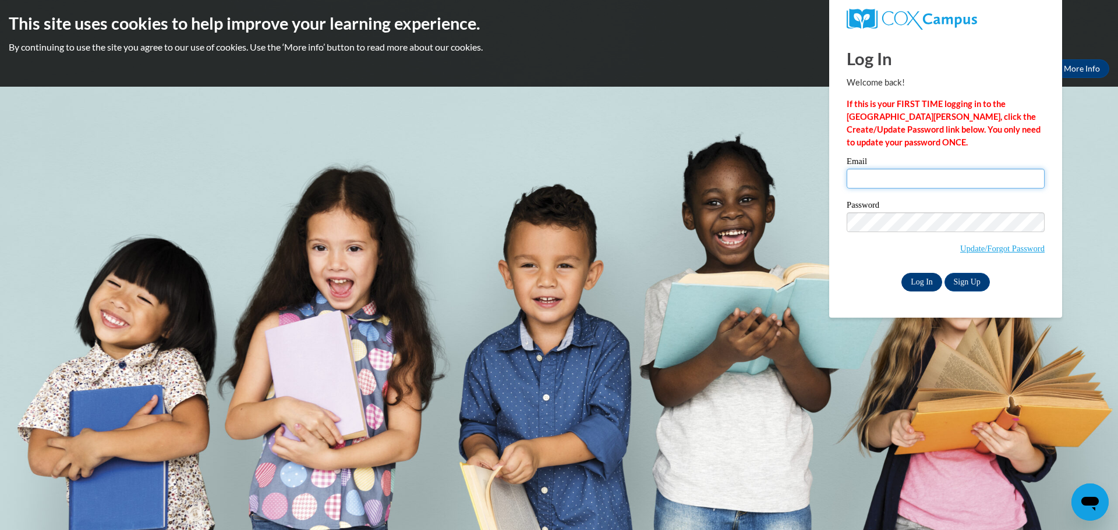
type input "[EMAIL_ADDRESS][DOMAIN_NAME]"
click at [914, 280] on input "Log In" at bounding box center [921, 282] width 41 height 19
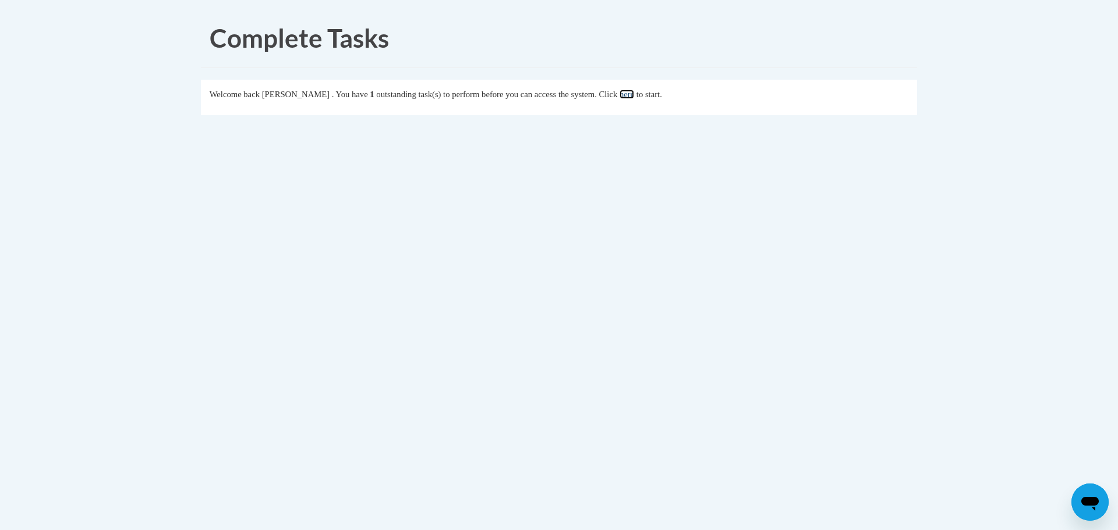
click at [634, 98] on link "here" at bounding box center [626, 94] width 15 height 9
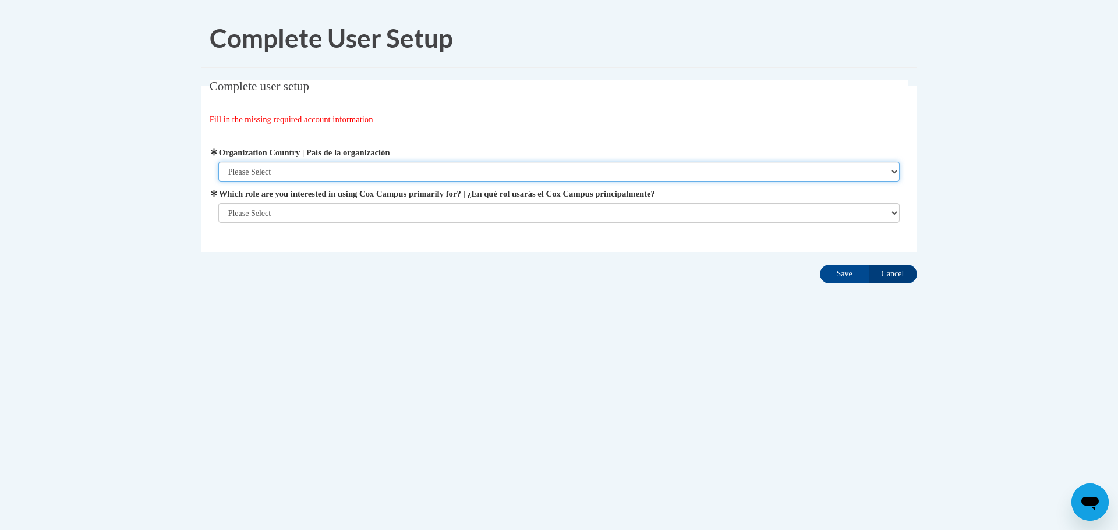
click at [891, 173] on select "Please Select United States | Estados Unidos Outside of the United States | Fue…" at bounding box center [559, 172] width 682 height 20
select select "ad49bcad-a171-4b2e-b99c-48b446064914"
click at [218, 162] on select "Please Select United States | Estados Unidos Outside of the United States | Fue…" at bounding box center [559, 172] width 682 height 20
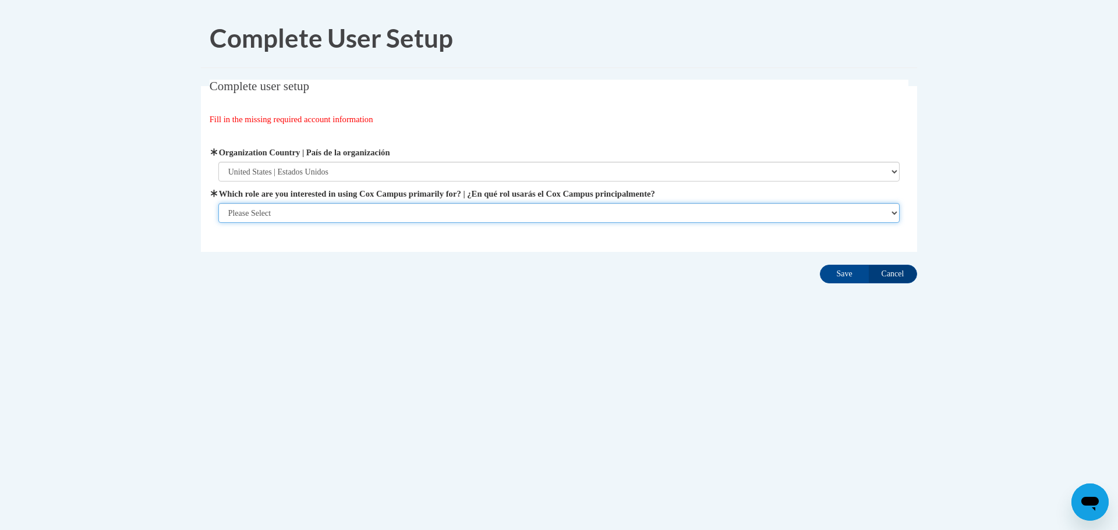
click at [891, 214] on select "Please Select College/University | Colegio/Universidad Community/Nonprofit Part…" at bounding box center [559, 213] width 682 height 20
select select "fbf2d438-af2f-41f8-98f1-81c410e29de3"
click at [218, 223] on select "Please Select College/University | Colegio/Universidad Community/Nonprofit Part…" at bounding box center [559, 213] width 682 height 20
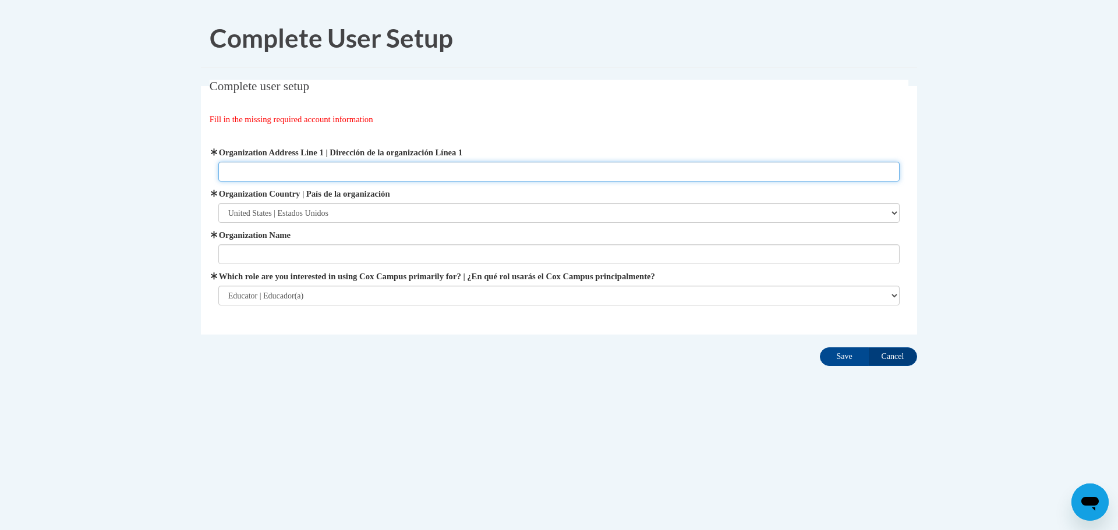
click at [242, 171] on input "Organization Address Line 1 | Dirección de la organización Línea 1" at bounding box center [559, 172] width 682 height 20
type input "1220 St. Croix St Prescott, WI 54021"
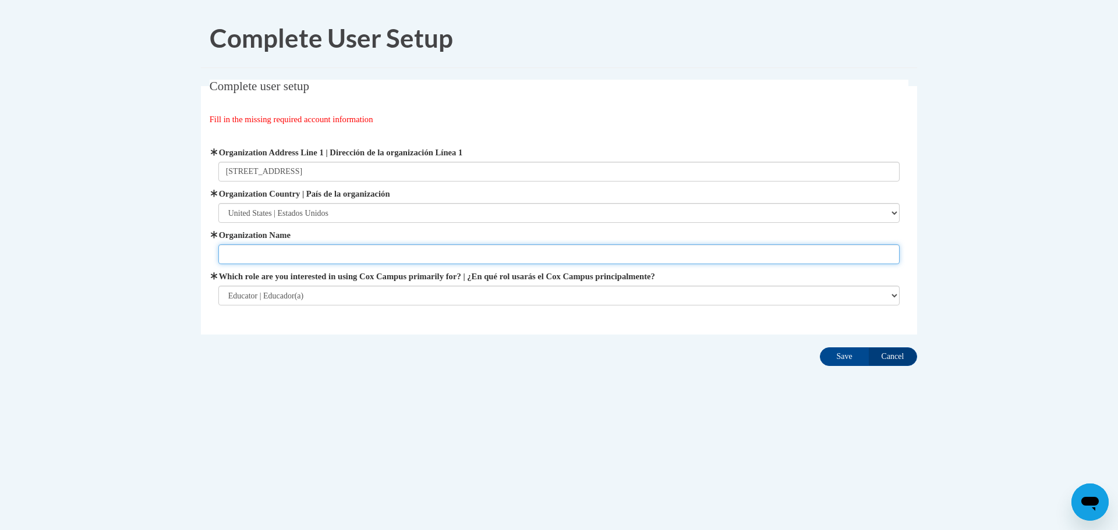
click at [240, 251] on input "Organization Name" at bounding box center [559, 254] width 682 height 20
type input "Prescott School District"
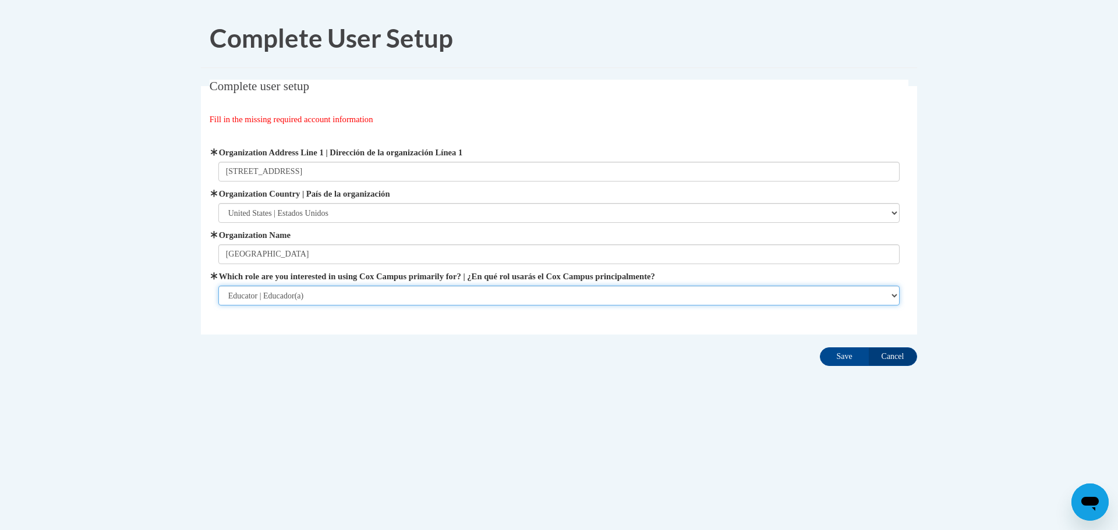
click at [880, 297] on select "Please Select College/University | Colegio/Universidad Community/Nonprofit Part…" at bounding box center [559, 296] width 682 height 20
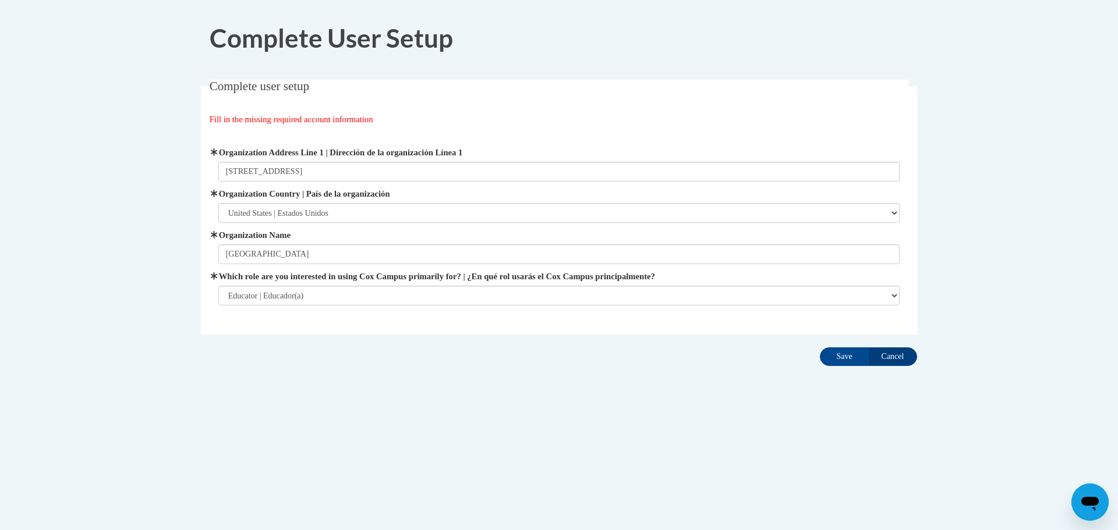
click at [424, 488] on body "Complete User Setup Complete user setup Fill in the missing required account in…" at bounding box center [559, 265] width 1118 height 530
click at [838, 356] on input "Save" at bounding box center [844, 357] width 49 height 19
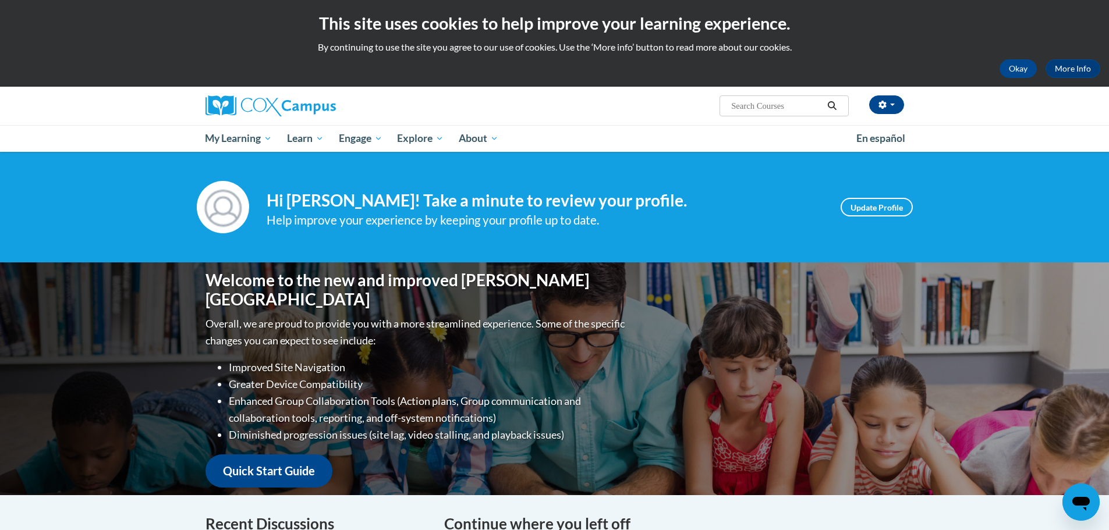
click at [236, 209] on img at bounding box center [223, 207] width 52 height 52
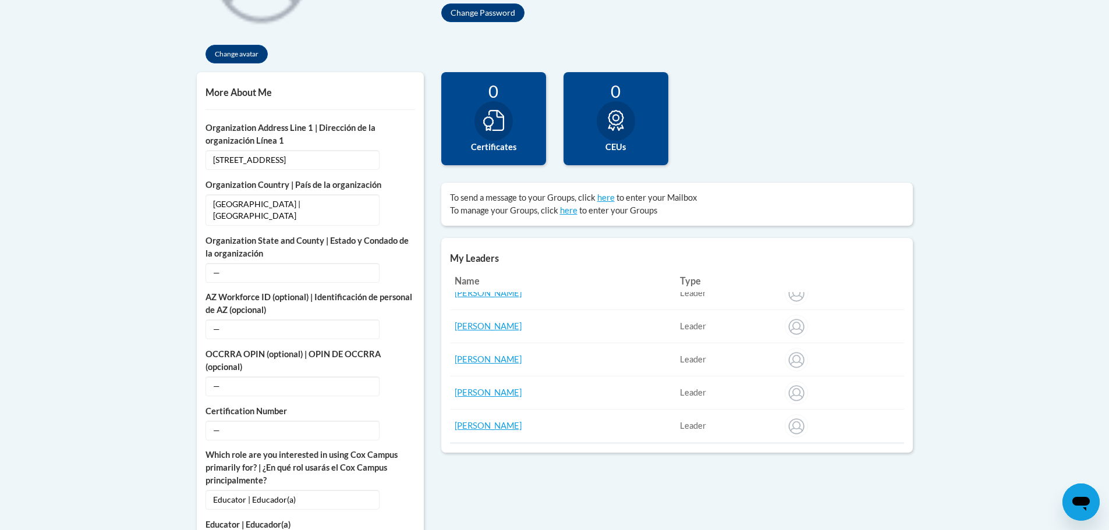
scroll to position [466, 0]
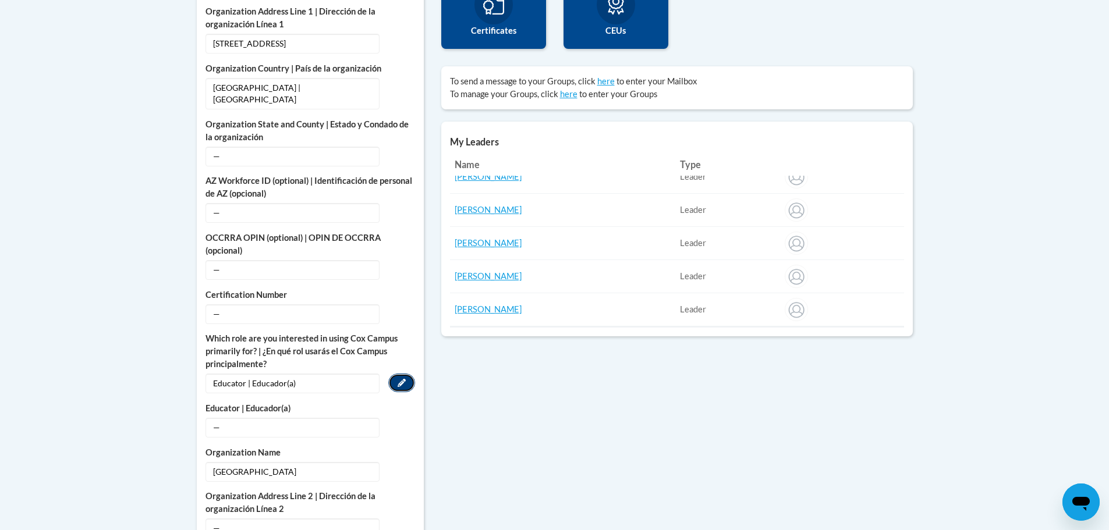
click at [406, 374] on button "Edit" at bounding box center [401, 383] width 27 height 19
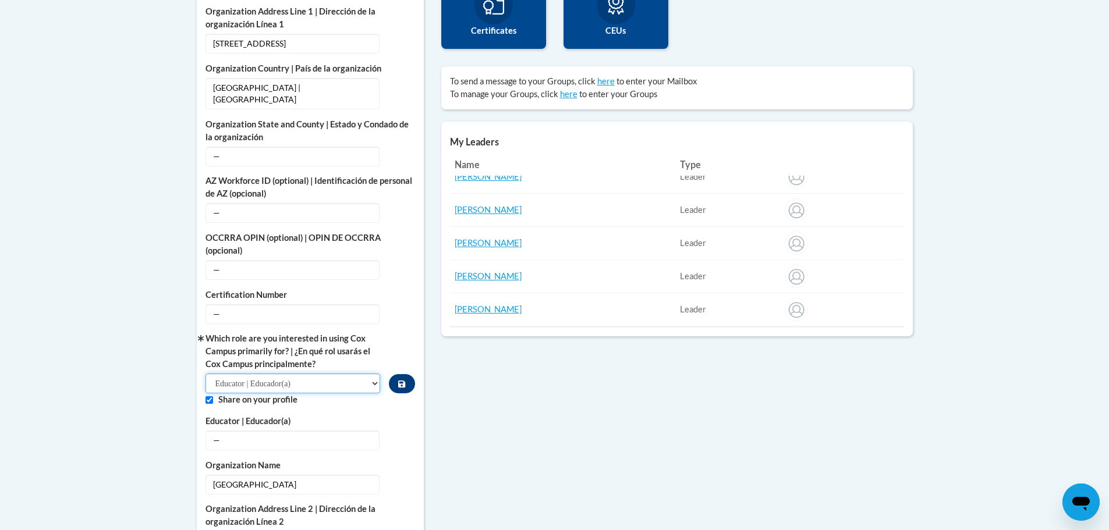
click at [373, 374] on select "Please Select College/University | Colegio/Universidad Community/Nonprofit Part…" at bounding box center [292, 384] width 175 height 20
click at [205, 374] on select "Please Select College/University | Colegio/Universidad Community/Nonprofit Part…" at bounding box center [292, 384] width 175 height 20
click at [634, 403] on div "More About Me Click or press to edit any of the profile fields below. Select mu…" at bounding box center [554, 451] width 733 height 990
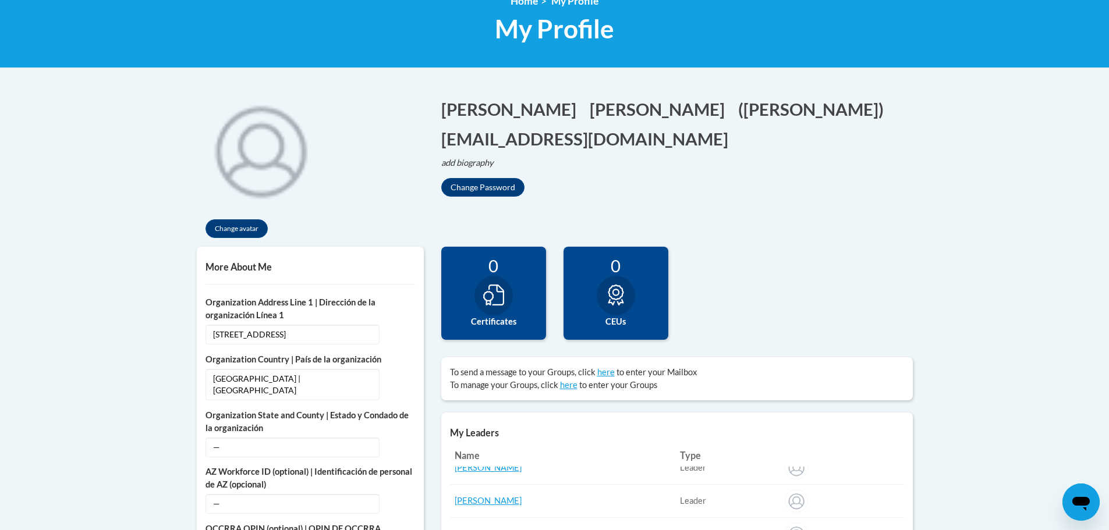
scroll to position [0, 0]
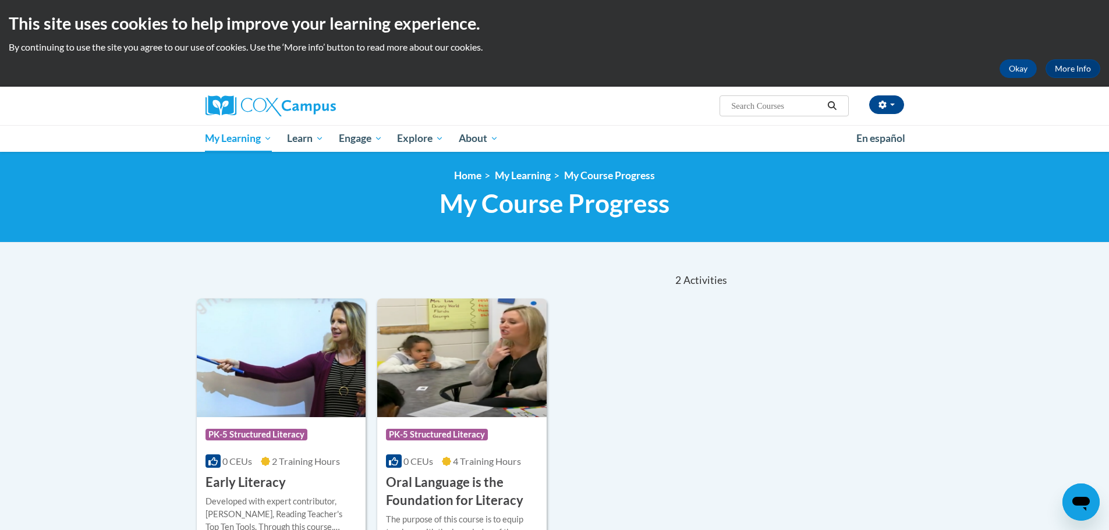
scroll to position [116, 0]
